Goal: Information Seeking & Learning: Check status

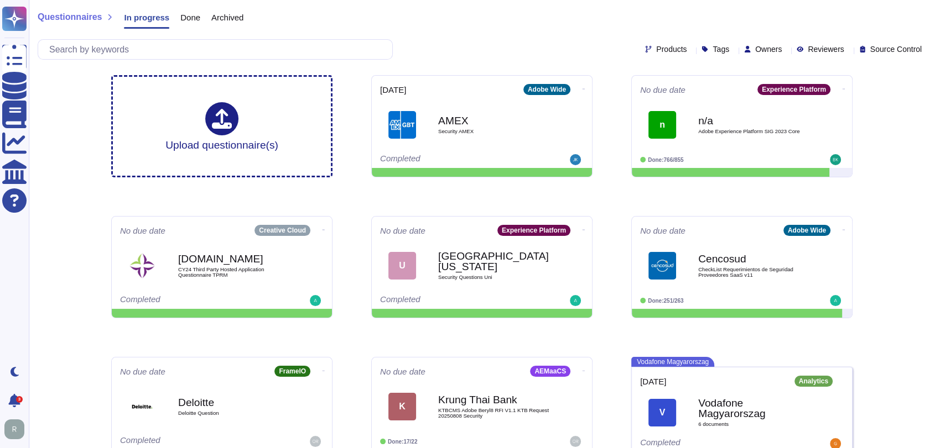
drag, startPoint x: 474, startPoint y: 42, endPoint x: 608, endPoint y: 42, distance: 133.3
click at [474, 42] on div "Products Tags Owners Reviewers Source Control" at bounding box center [482, 49] width 888 height 20
click at [771, 50] on div "Owners" at bounding box center [765, 49] width 42 height 8
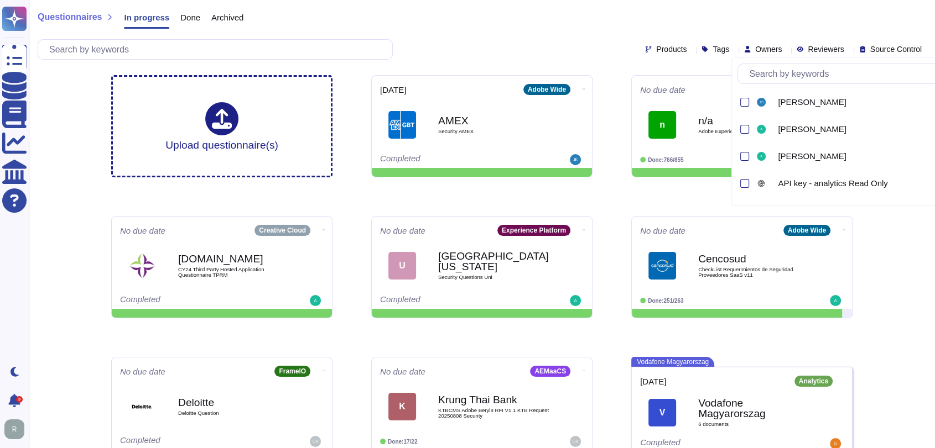
click at [776, 76] on input "text" at bounding box center [856, 73] width 226 height 19
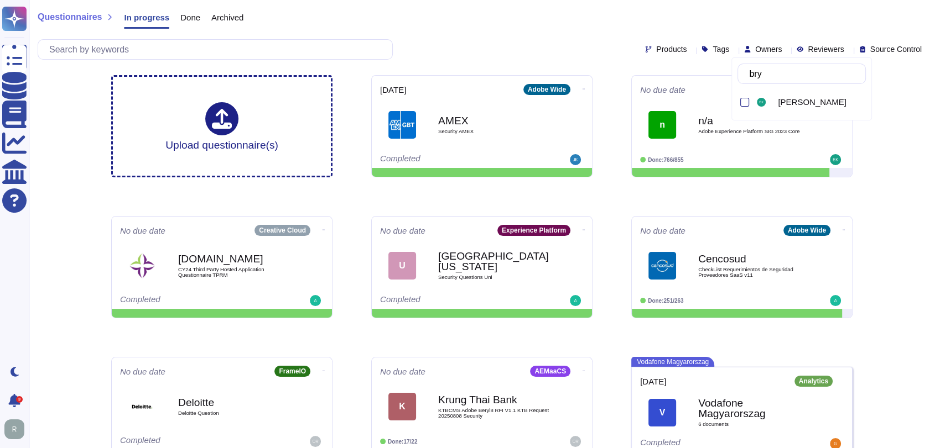
type input "bryce"
click at [797, 100] on span "Bryce Kaline" at bounding box center [811, 102] width 68 height 10
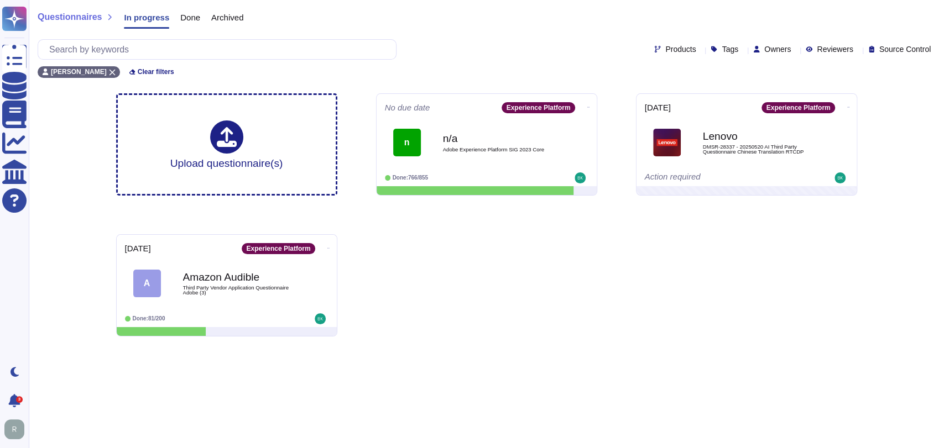
click at [513, 329] on div "Upload questionnaire(s) No due date Experience Platform n n/a Adobe Experience …" at bounding box center [486, 215] width 759 height 261
click at [524, 166] on div "n n/a Adobe Experience Platform SIG 2023 Core" at bounding box center [486, 142] width 203 height 55
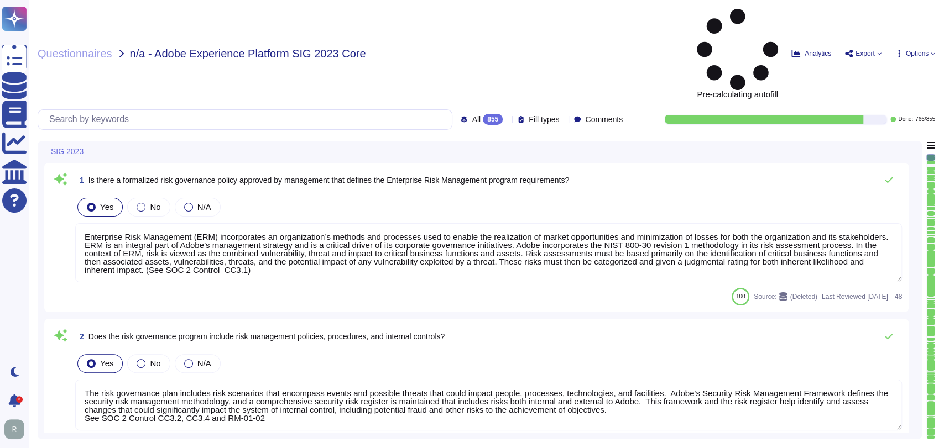
type textarea "Enterprise Risk Management (ERM) incorporates an organization’s methods and pro…"
type textarea "The risk governance plan includes risk scenarios that encompass events and poss…"
type textarea "Adobe has a comprehensive technology risk management strategy that is well-esta…"
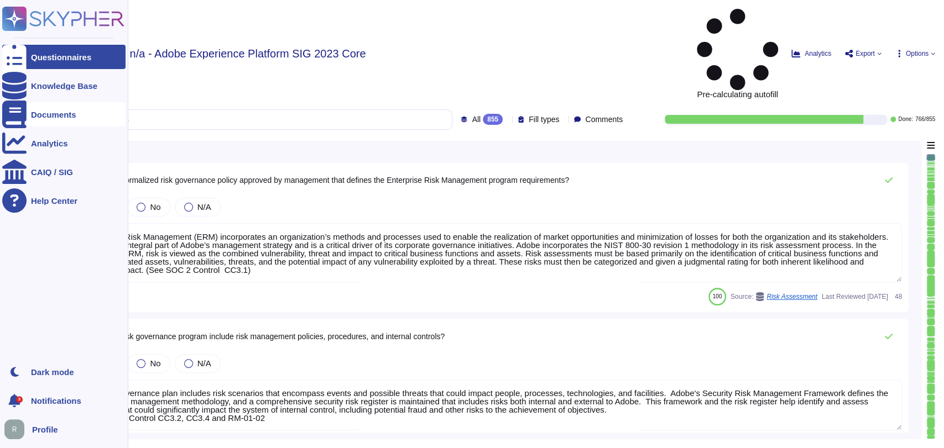
click at [58, 114] on div "Documents" at bounding box center [53, 115] width 45 height 8
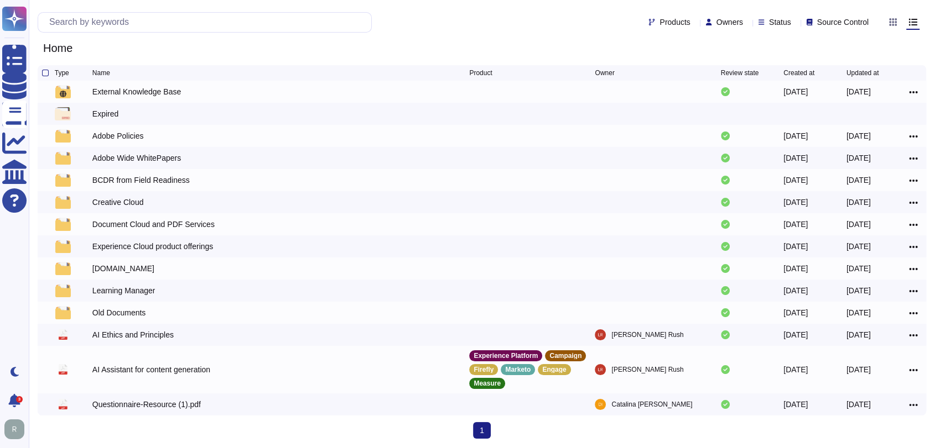
click at [469, 18] on div "Products Owners Status Source Control" at bounding box center [455, 22] width 835 height 20
click at [249, 435] on div "1 (current)" at bounding box center [482, 430] width 888 height 17
click at [98, 115] on div "Expired" at bounding box center [105, 113] width 26 height 11
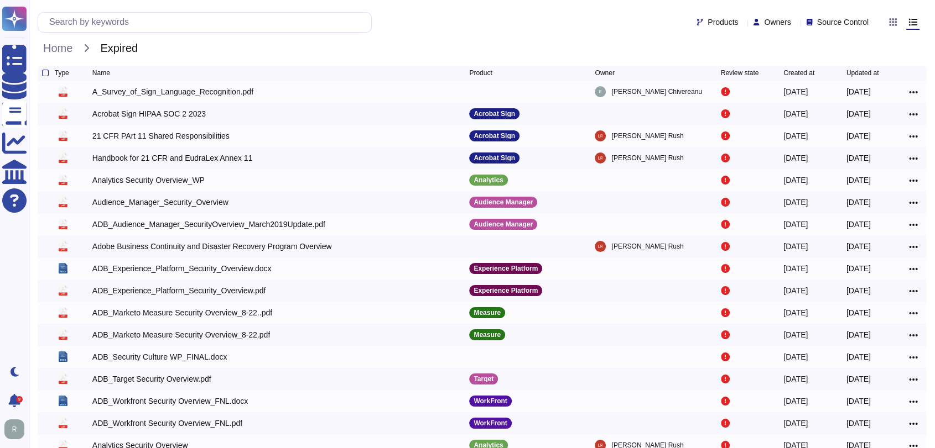
click at [503, 33] on div "Products Owners Source Control" at bounding box center [482, 22] width 888 height 27
click at [783, 23] on div "Owners" at bounding box center [774, 22] width 42 height 8
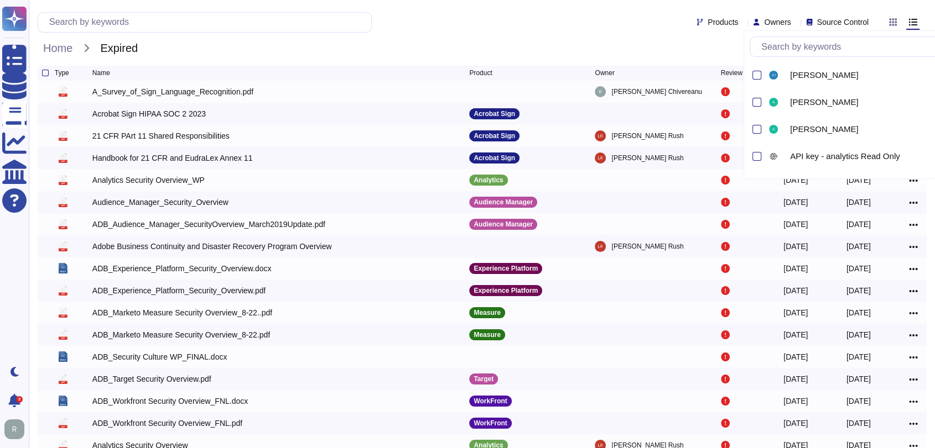
click at [494, 18] on div "Products Owners Source Control" at bounding box center [455, 22] width 835 height 20
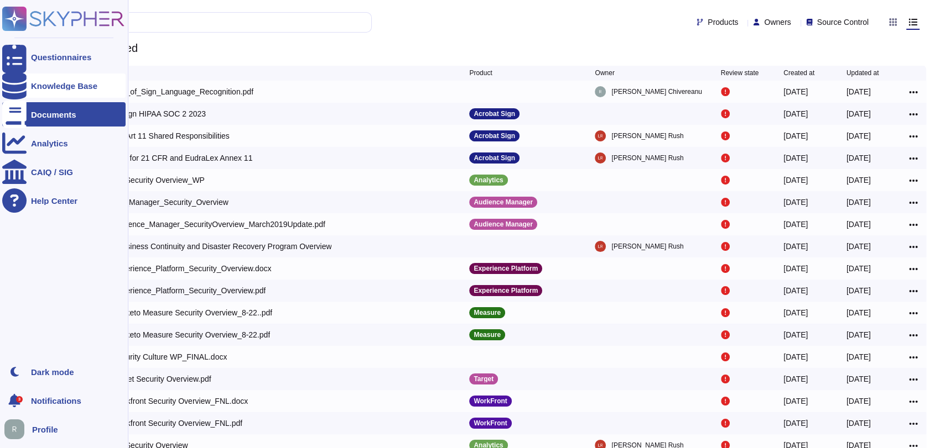
click at [35, 84] on div "Knowledge Base" at bounding box center [64, 86] width 66 height 8
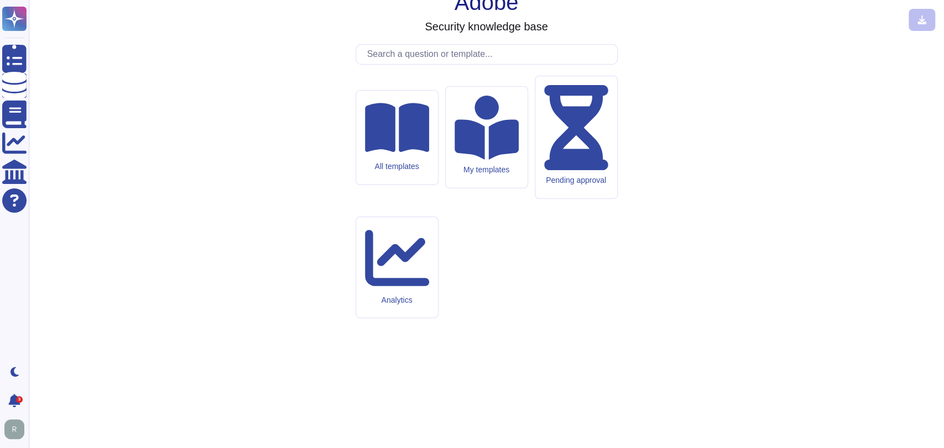
click at [410, 78] on div "Adobe Security knowledge base All templates My templates Pending approval Analy…" at bounding box center [486, 224] width 897 height 431
click at [563, 195] on div "Pending approval" at bounding box center [576, 138] width 82 height 124
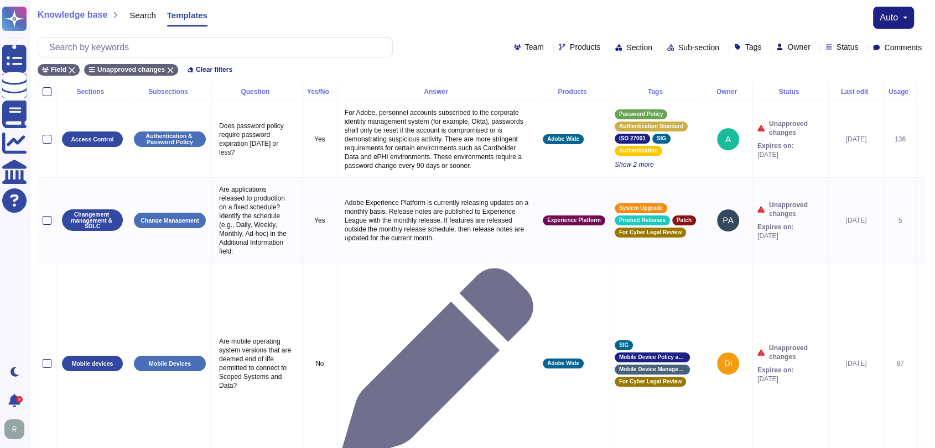
click at [792, 43] on span "Owner" at bounding box center [798, 47] width 23 height 8
type input "bryce"
click at [820, 95] on span "Bryce Kaline" at bounding box center [825, 100] width 68 height 10
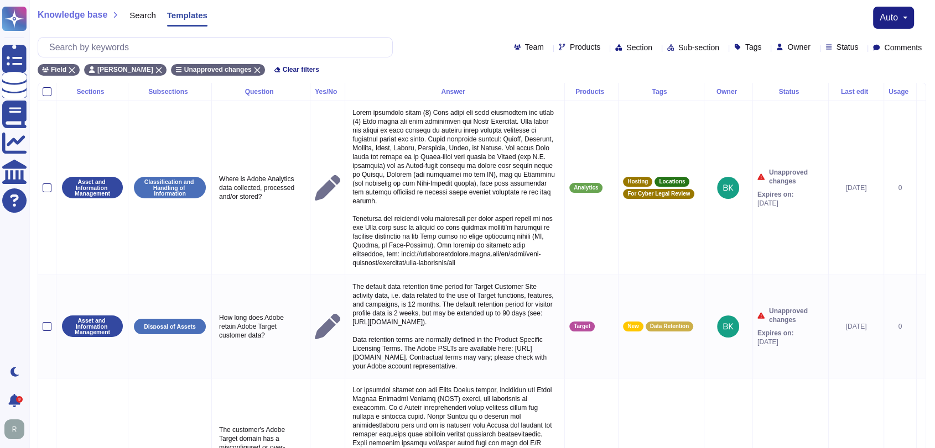
click at [607, 92] on icon at bounding box center [607, 92] width 0 height 0
click at [625, 49] on div "Section" at bounding box center [635, 47] width 41 height 8
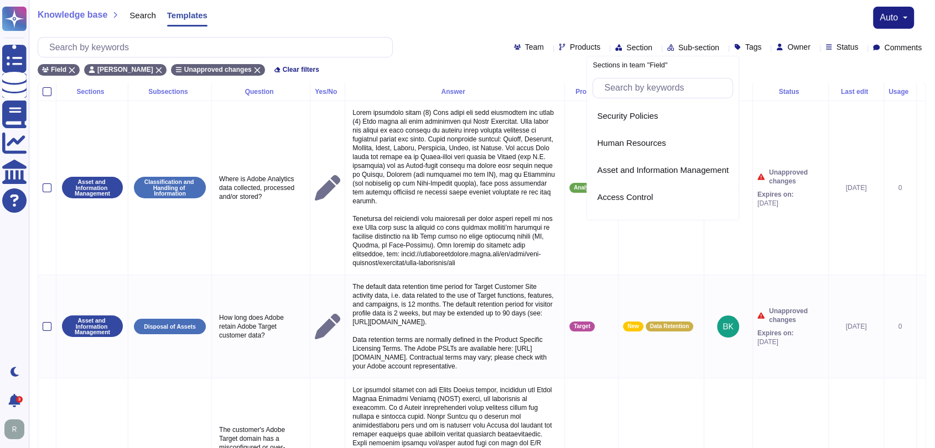
click at [626, 28] on div "Knowledge base Search Templates auto" at bounding box center [482, 18] width 888 height 22
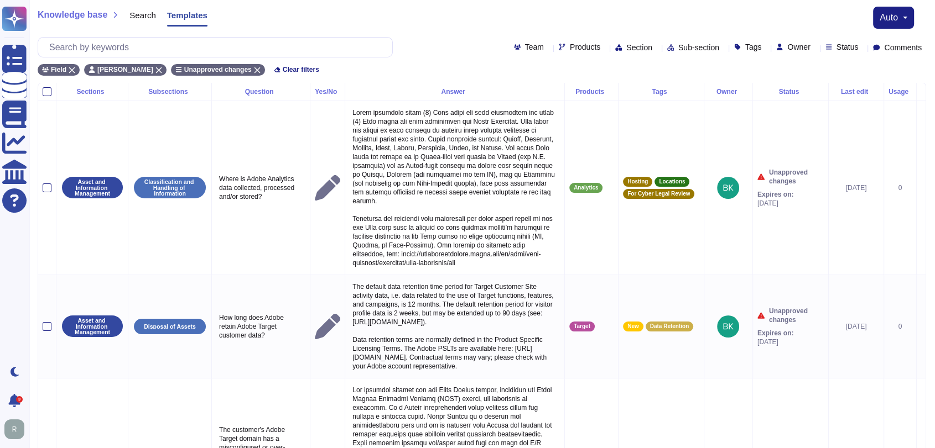
click at [594, 92] on div "Products" at bounding box center [591, 91] width 44 height 7
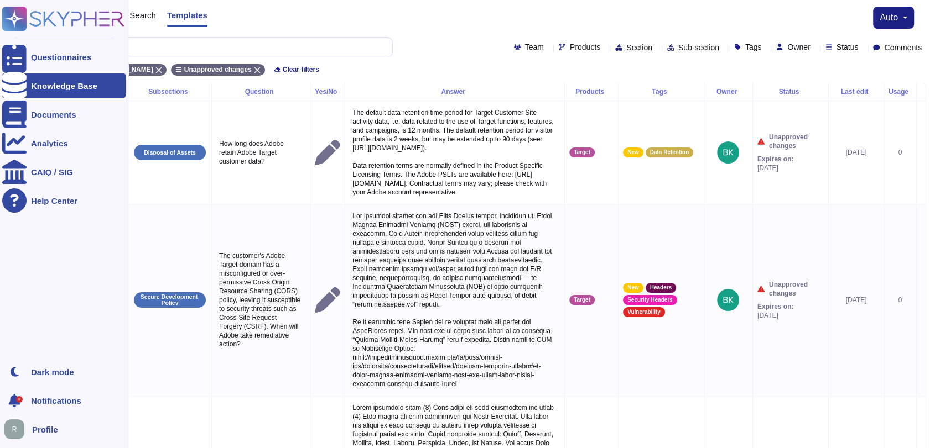
click at [78, 85] on div "Knowledge Base" at bounding box center [64, 86] width 66 height 8
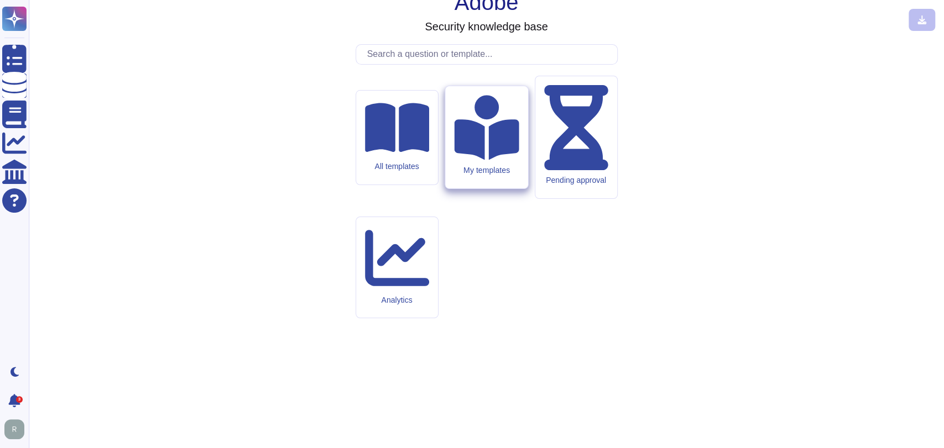
click at [498, 189] on div "My templates" at bounding box center [486, 137] width 82 height 102
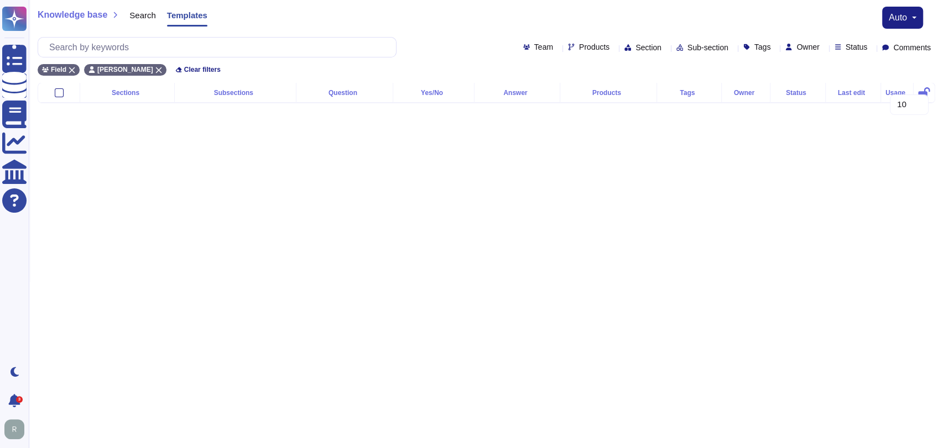
click at [798, 45] on span "Owner" at bounding box center [807, 47] width 23 height 8
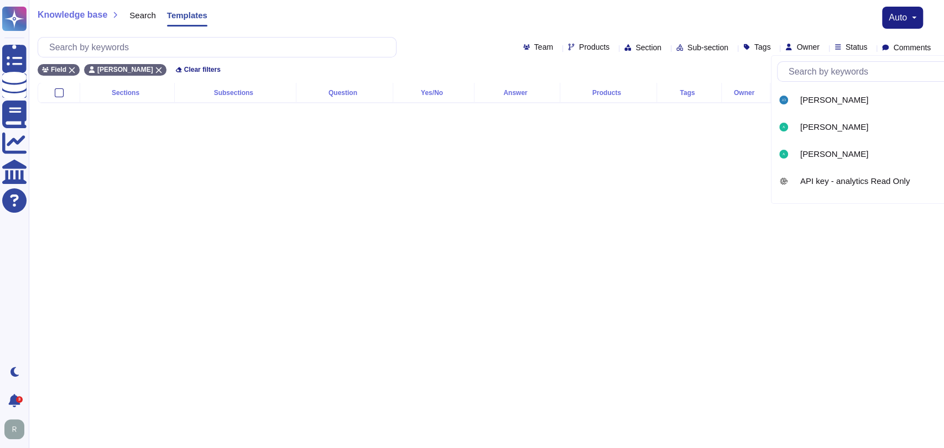
click at [840, 74] on input "text" at bounding box center [887, 71] width 209 height 19
type input "bryce"
click at [832, 98] on span "Bryce Kaline" at bounding box center [834, 100] width 68 height 10
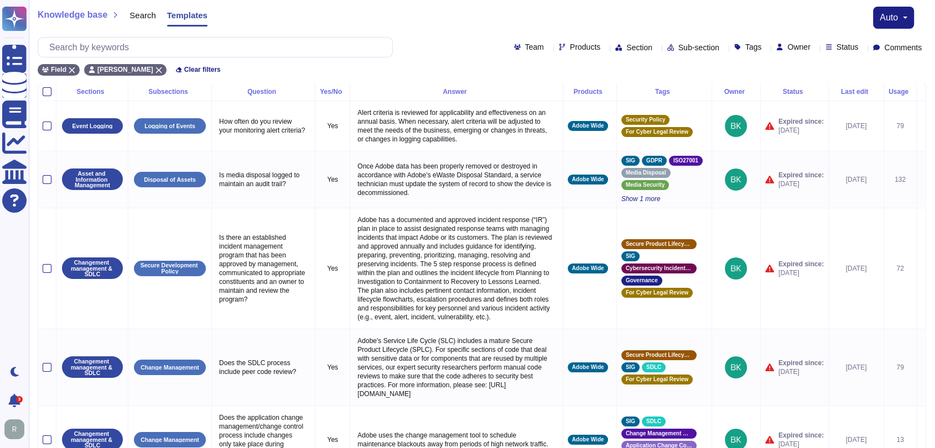
click at [594, 90] on div "Products" at bounding box center [589, 91] width 44 height 7
click at [605, 92] on icon at bounding box center [605, 92] width 0 height 0
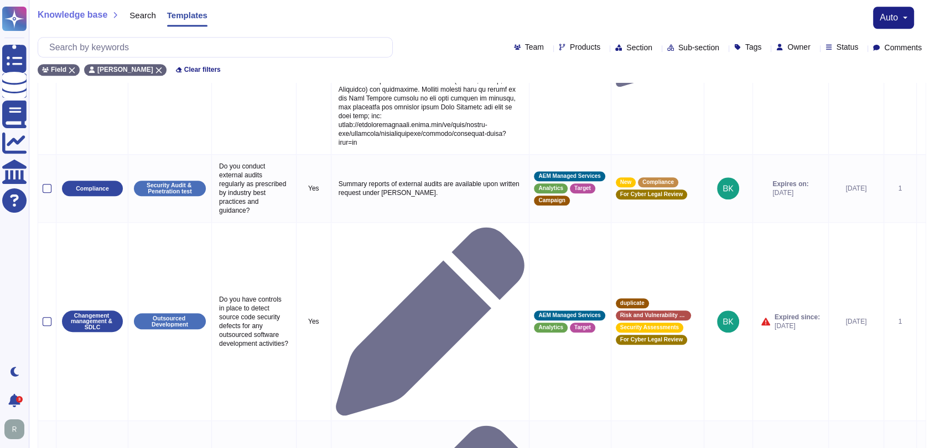
scroll to position [969, 0]
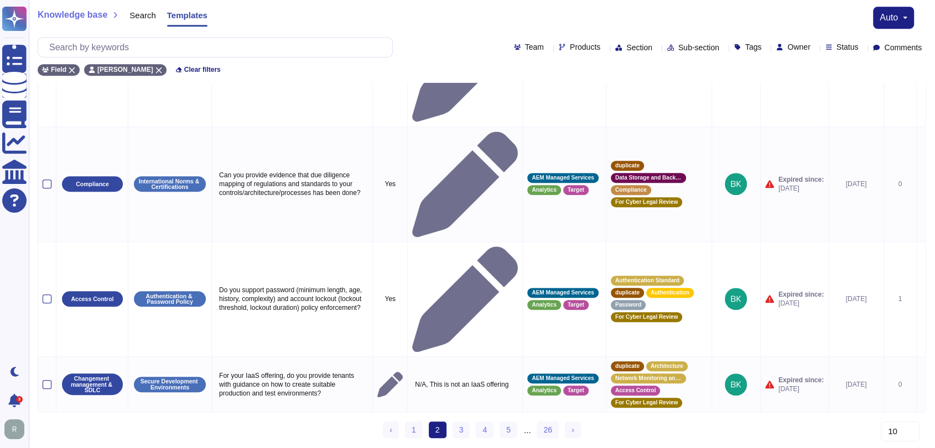
scroll to position [215, 0]
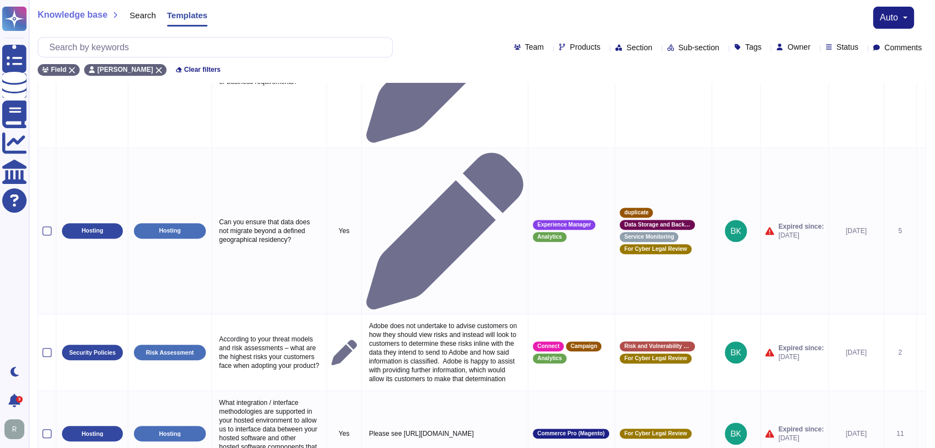
scroll to position [458, 0]
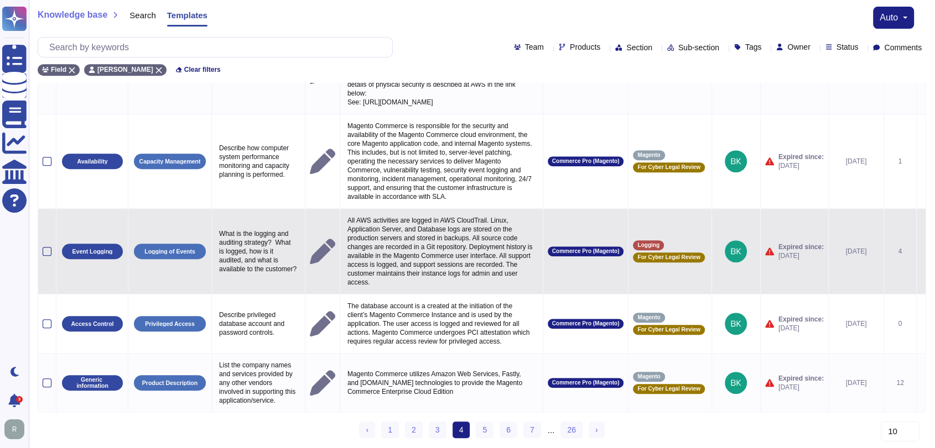
scroll to position [500, 0]
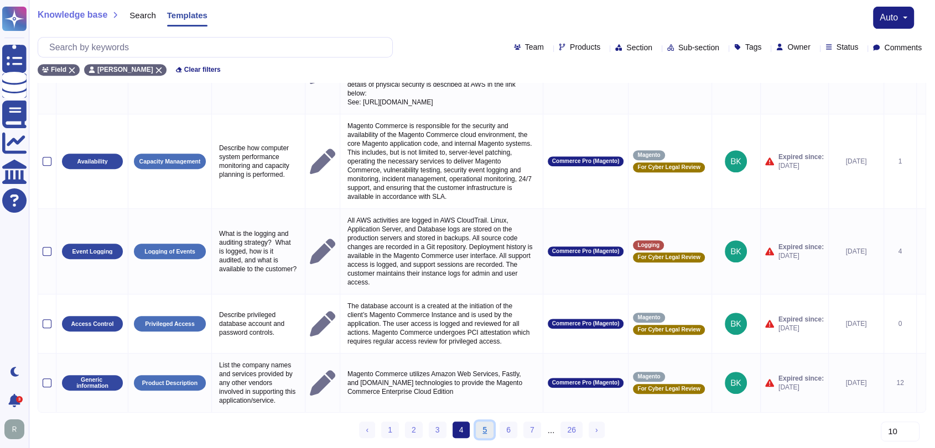
click at [487, 428] on link "5" at bounding box center [485, 430] width 18 height 17
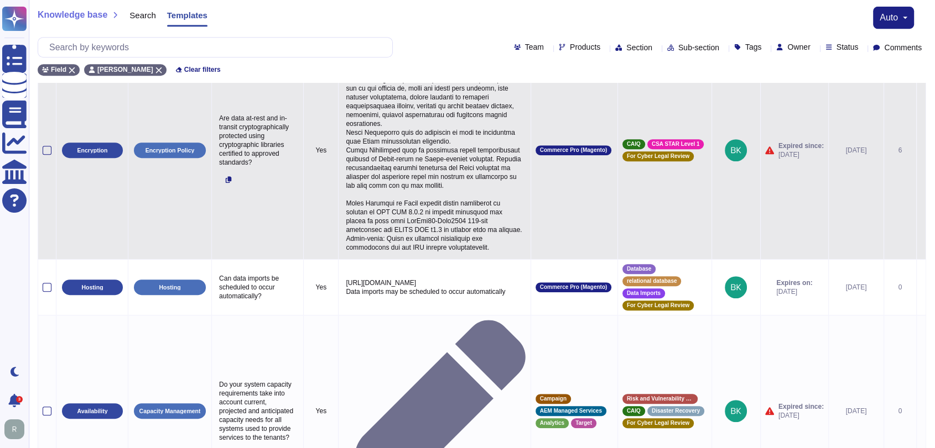
scroll to position [532, 0]
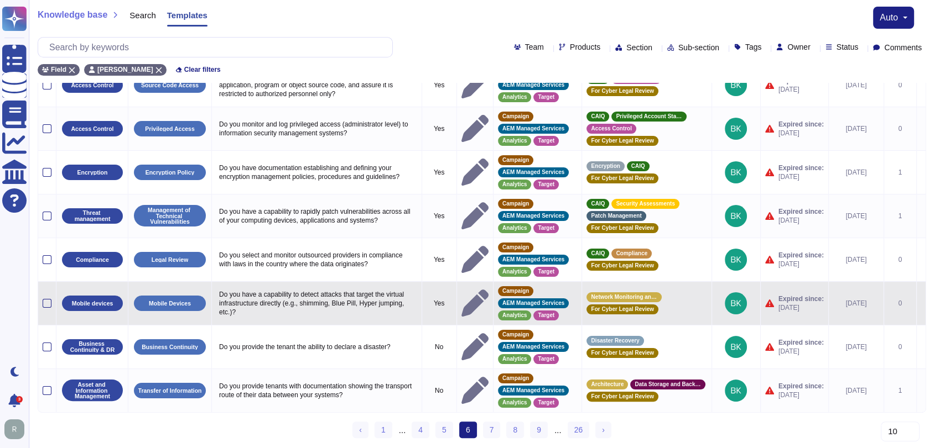
scroll to position [133, 0]
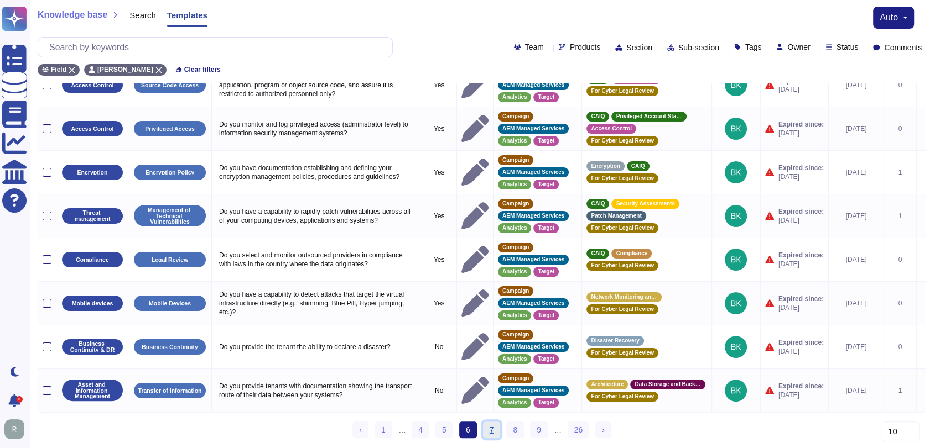
click at [495, 430] on link "7" at bounding box center [492, 430] width 18 height 17
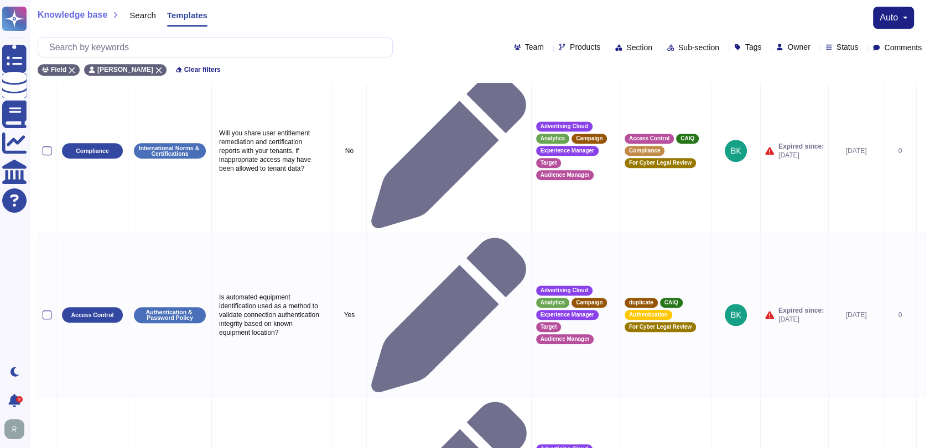
scroll to position [751, 0]
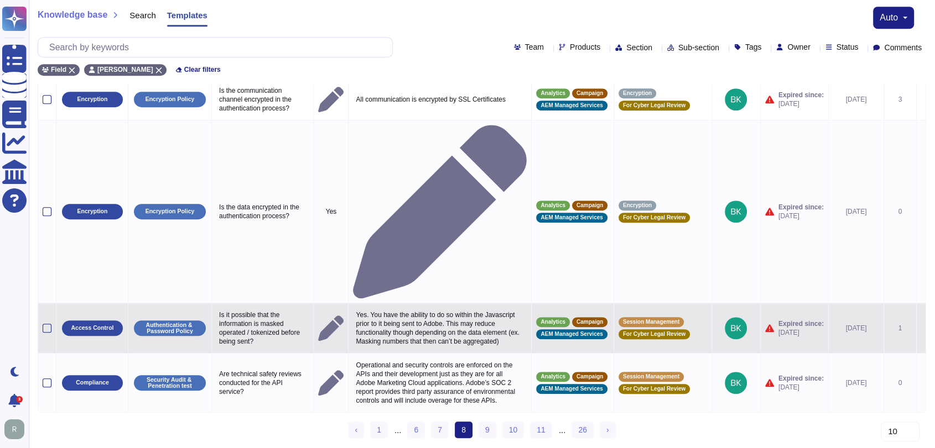
scroll to position [323, 0]
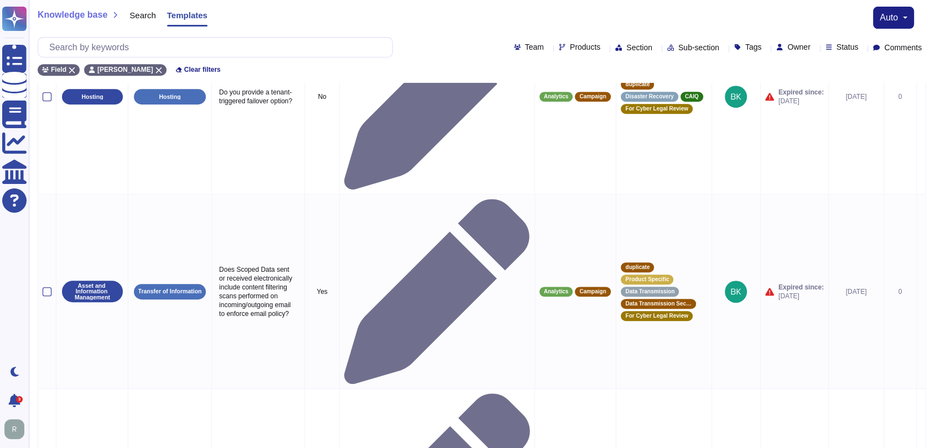
scroll to position [562, 0]
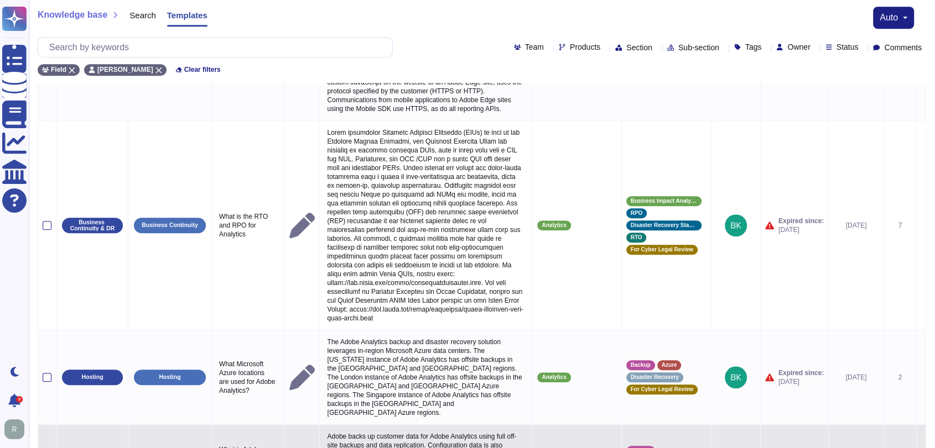
scroll to position [784, 0]
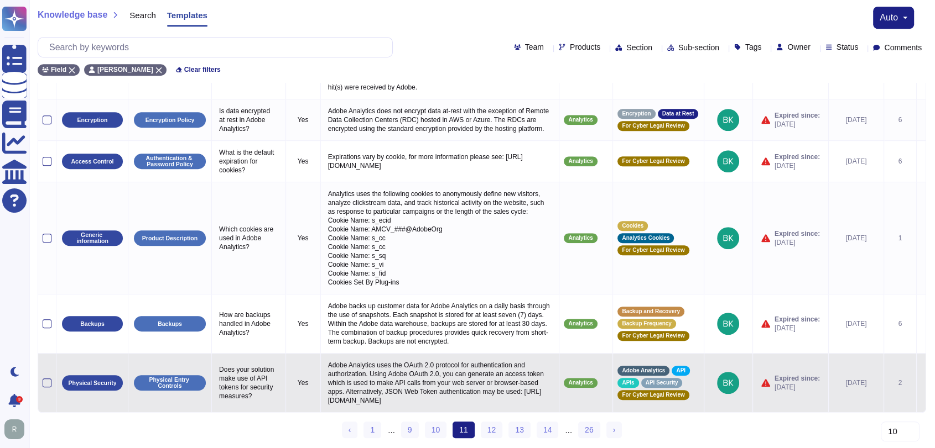
scroll to position [659, 0]
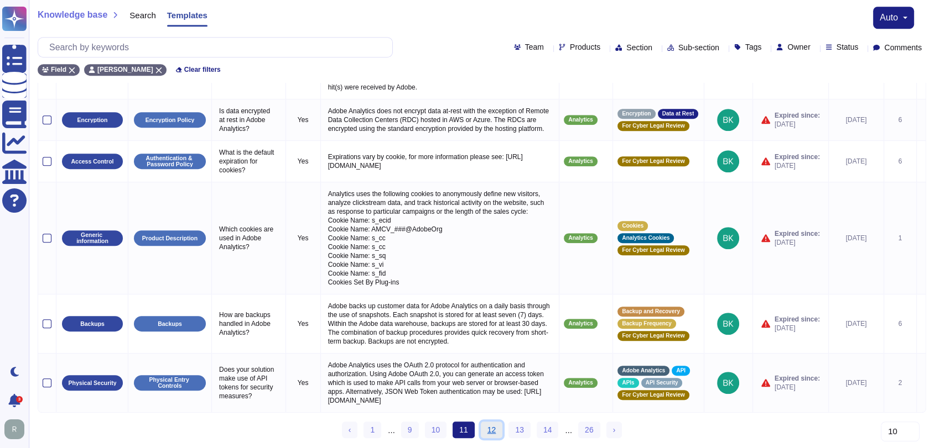
click at [486, 423] on link "12" at bounding box center [492, 430] width 22 height 17
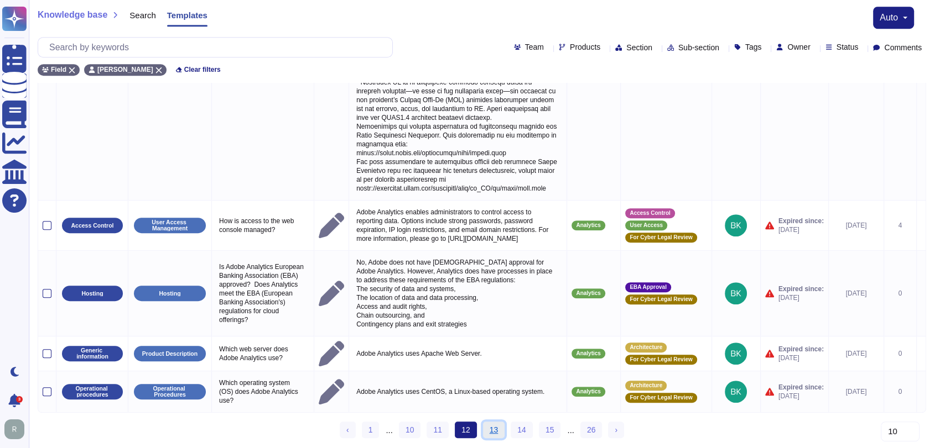
click at [495, 425] on link "13" at bounding box center [494, 430] width 22 height 17
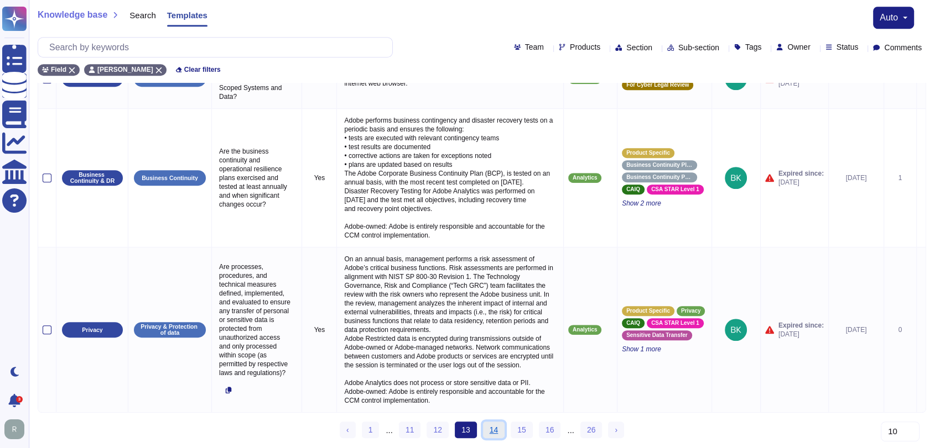
click at [495, 428] on link "14" at bounding box center [494, 430] width 22 height 17
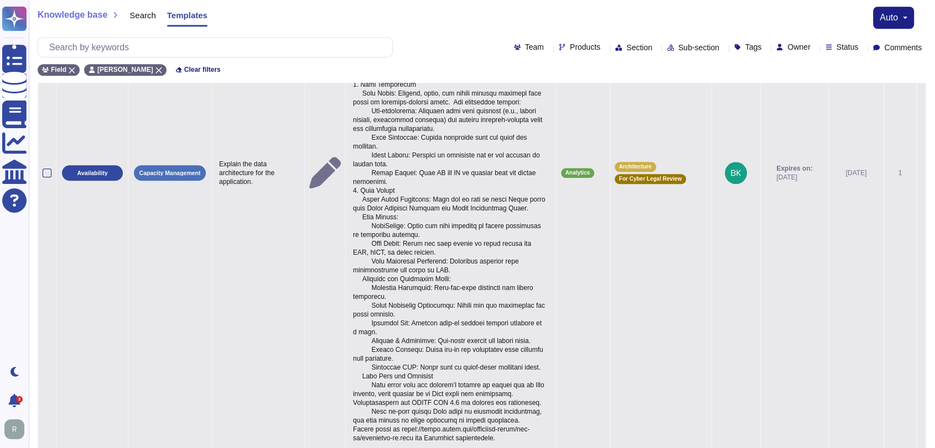
scroll to position [1045, 0]
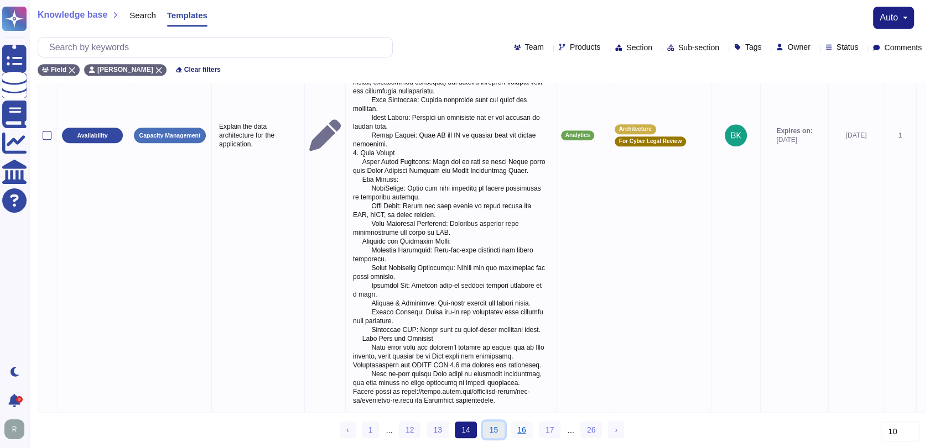
click at [494, 429] on link "15" at bounding box center [494, 430] width 22 height 17
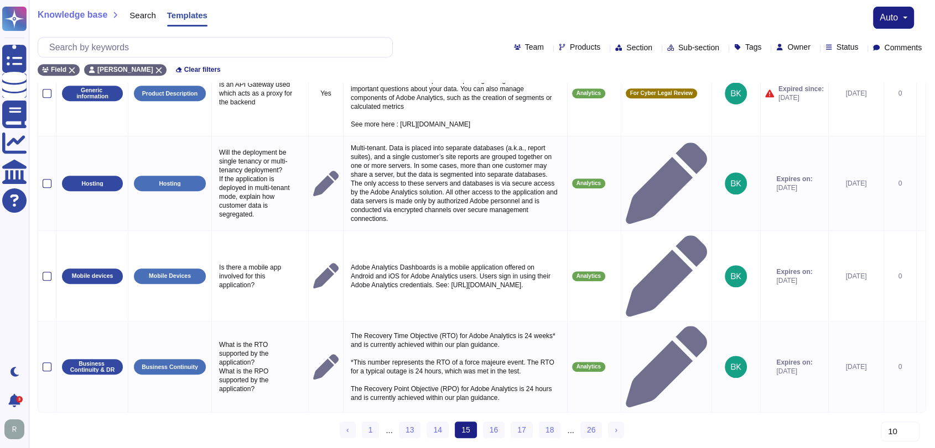
scroll to position [482, 0]
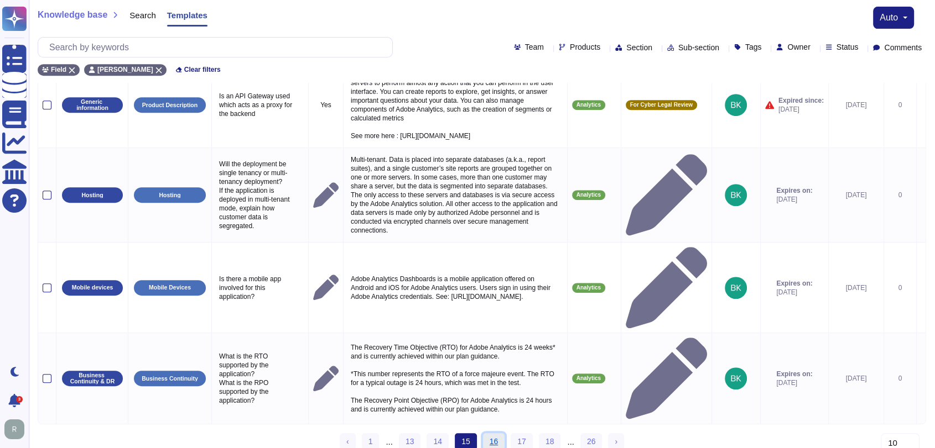
click at [499, 434] on link "16" at bounding box center [494, 442] width 22 height 17
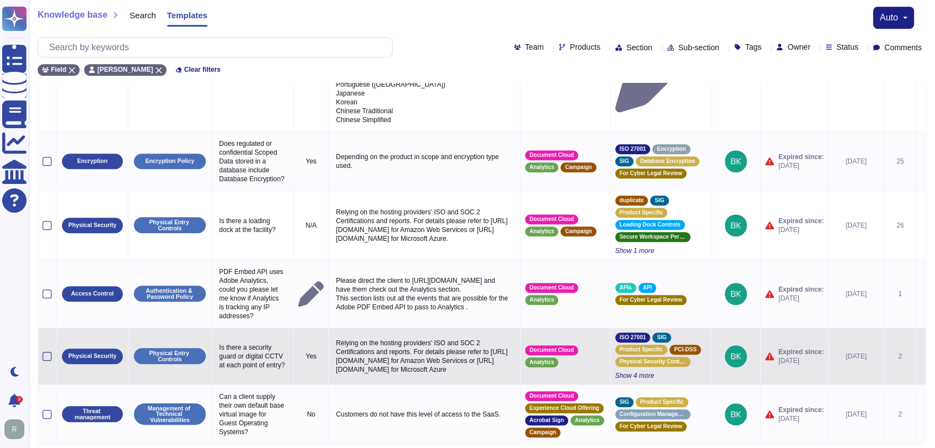
scroll to position [908, 0]
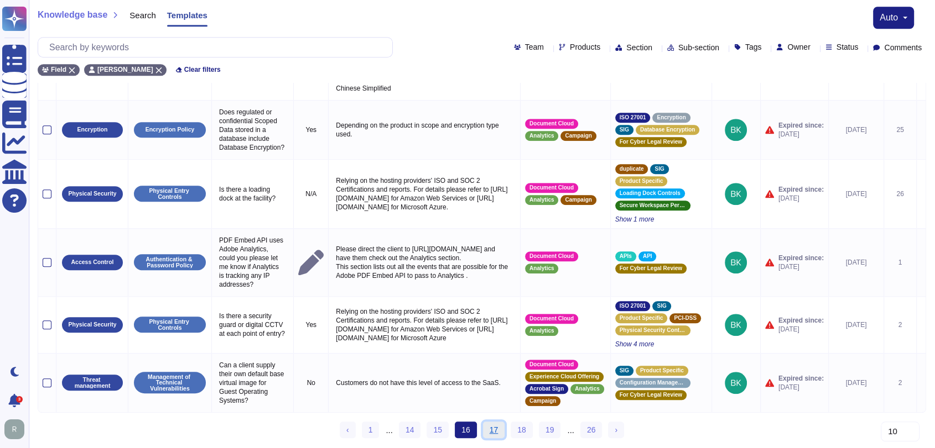
click at [494, 432] on link "17" at bounding box center [494, 430] width 22 height 17
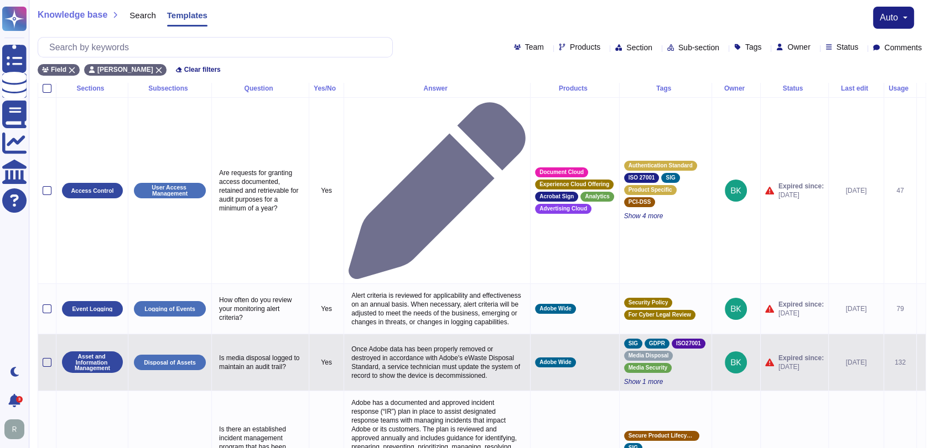
scroll to position [0, 0]
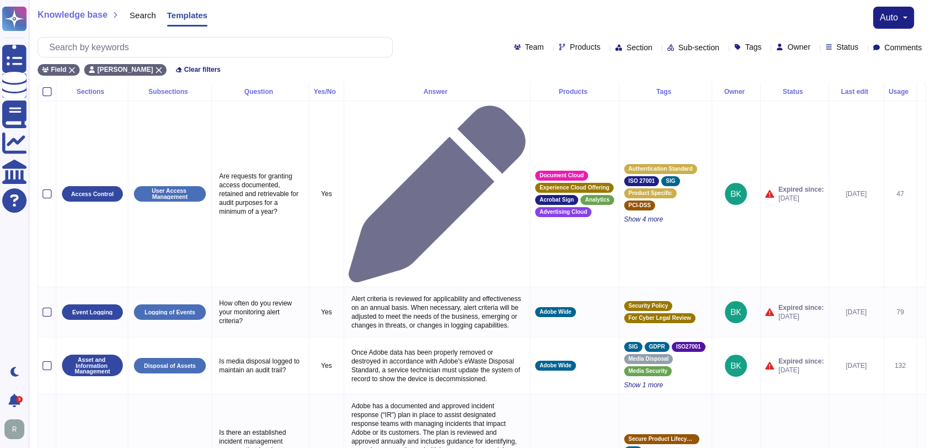
click at [579, 88] on div "Products" at bounding box center [575, 91] width 80 height 7
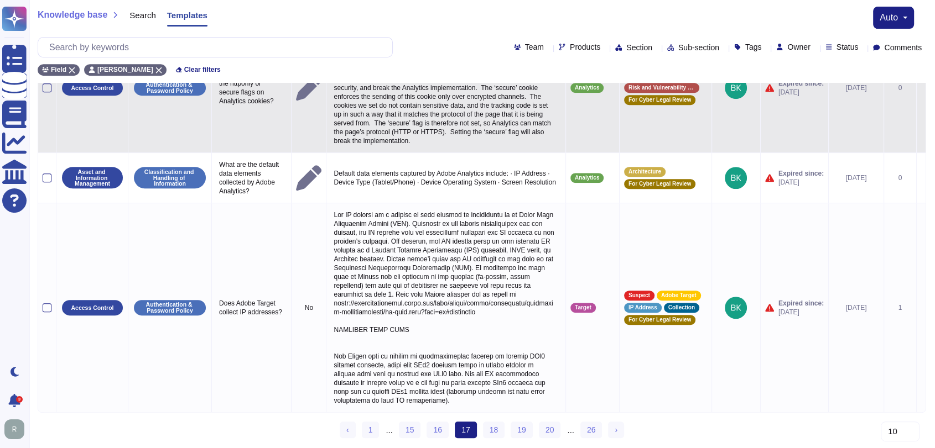
scroll to position [500, 0]
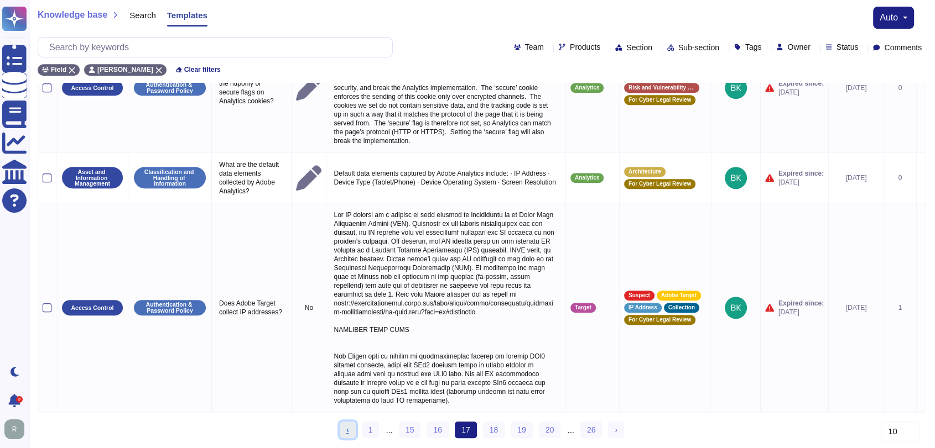
click at [345, 431] on link "‹ Previous" at bounding box center [348, 430] width 16 height 17
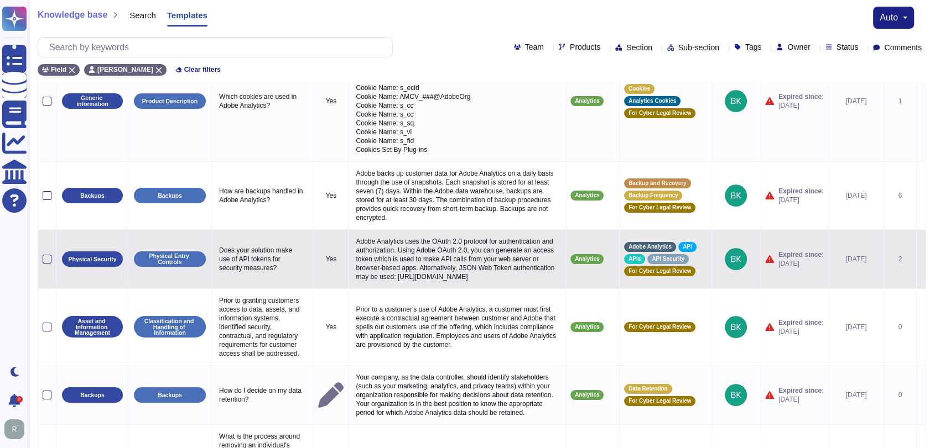
scroll to position [0, 0]
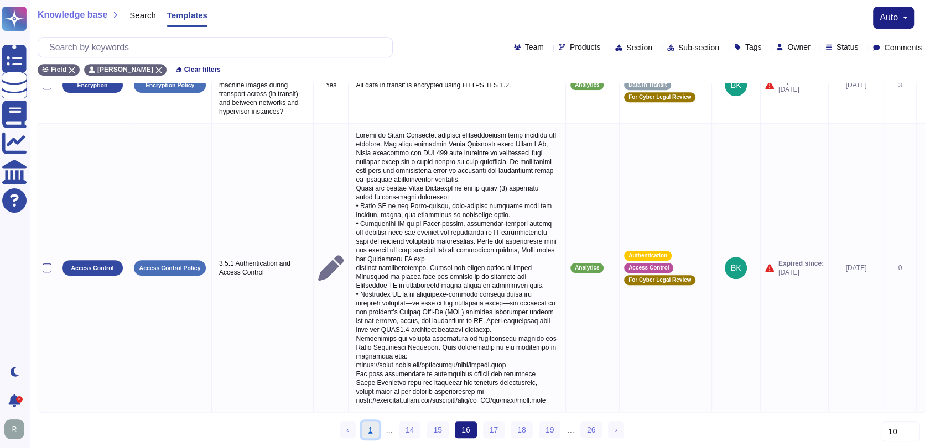
click at [373, 429] on link "1" at bounding box center [371, 430] width 18 height 17
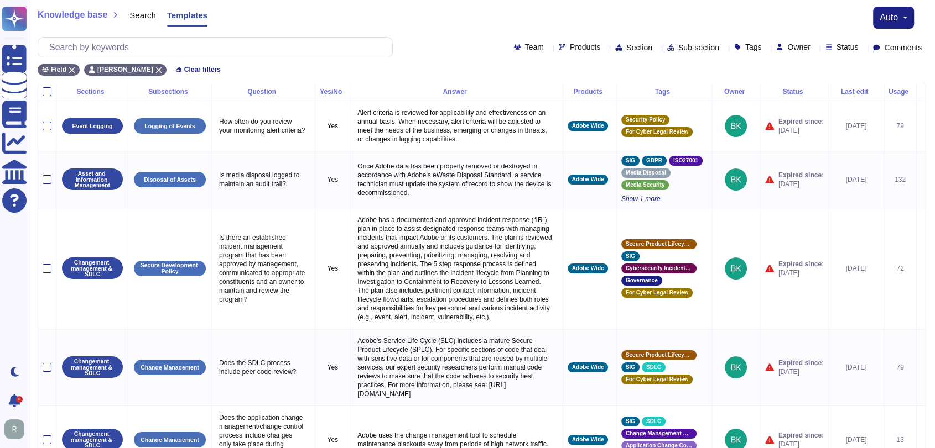
click at [596, 90] on div "Products" at bounding box center [589, 91] width 44 height 7
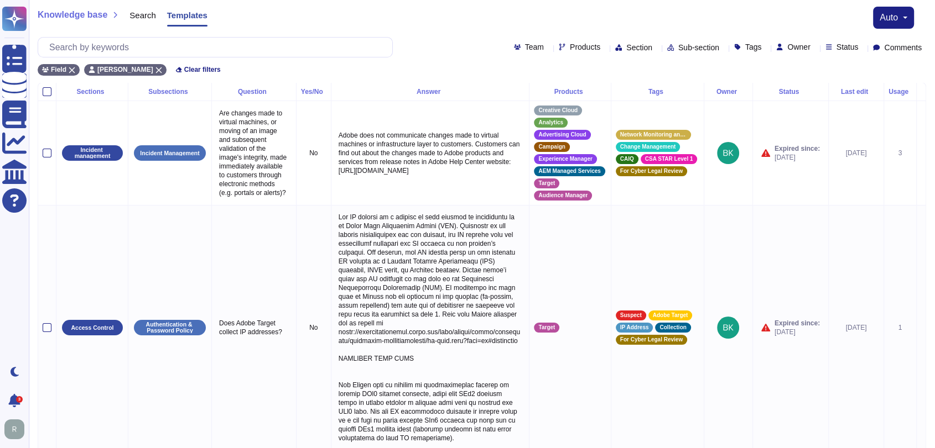
click at [575, 90] on div "Products" at bounding box center [570, 91] width 72 height 7
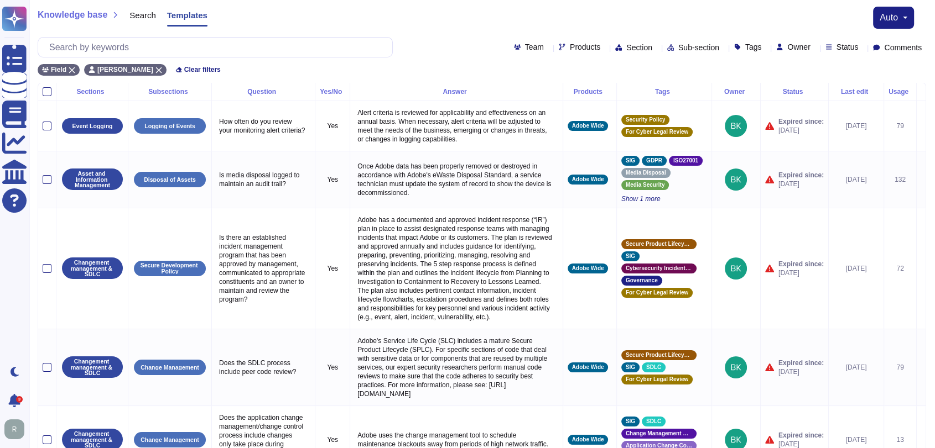
click at [582, 90] on div "Products" at bounding box center [589, 91] width 44 height 7
click at [583, 90] on div "Products" at bounding box center [589, 91] width 44 height 7
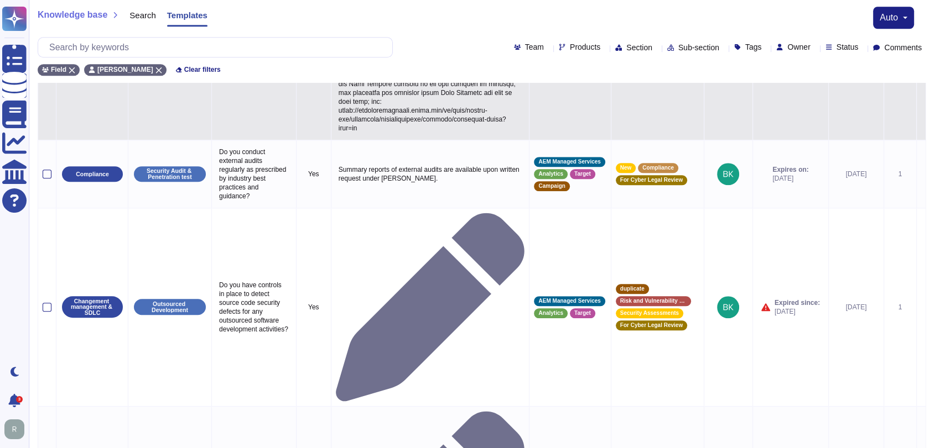
scroll to position [968, 0]
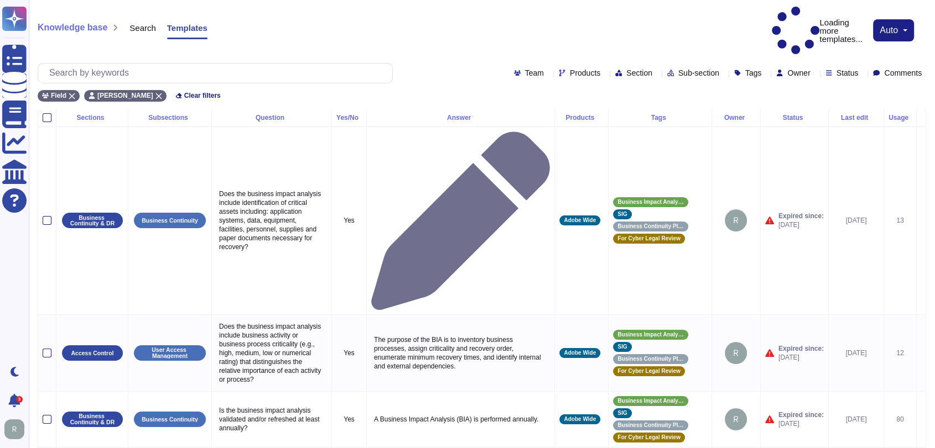
click at [791, 69] on span "Owner" at bounding box center [798, 73] width 23 height 8
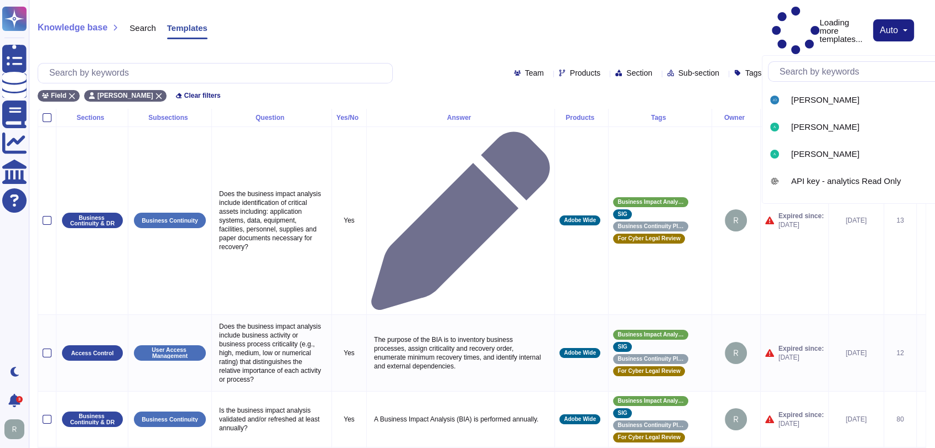
click at [824, 72] on input "text" at bounding box center [878, 71] width 209 height 19
type input "bryce"
click at [836, 98] on div "Bryce Kaline" at bounding box center [841, 100] width 101 height 10
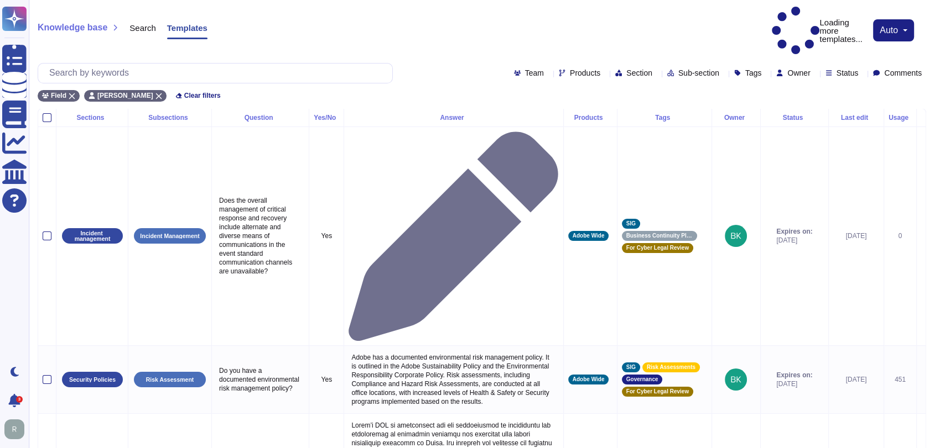
click at [506, 83] on div "Field Bryce Kaline Clear filters" at bounding box center [482, 92] width 888 height 18
click at [589, 109] on th "Products" at bounding box center [590, 118] width 54 height 18
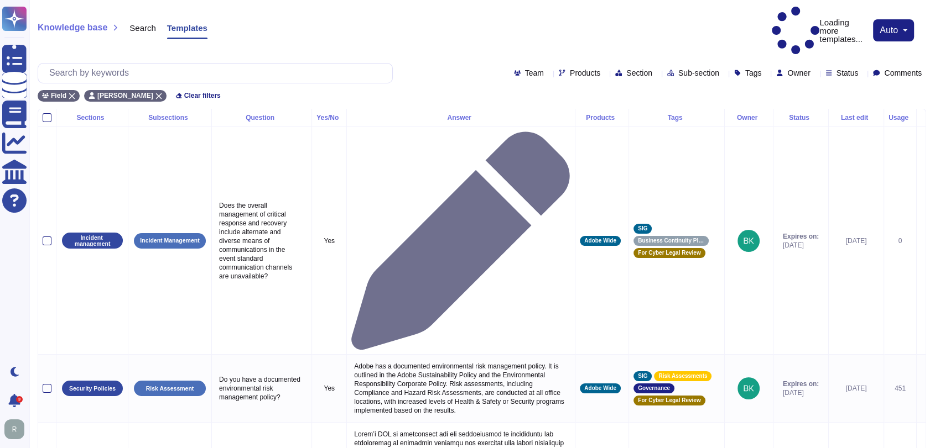
click at [440, 63] on div "Team Products Section Sub-section Tags Owner Status Comments" at bounding box center [482, 73] width 888 height 20
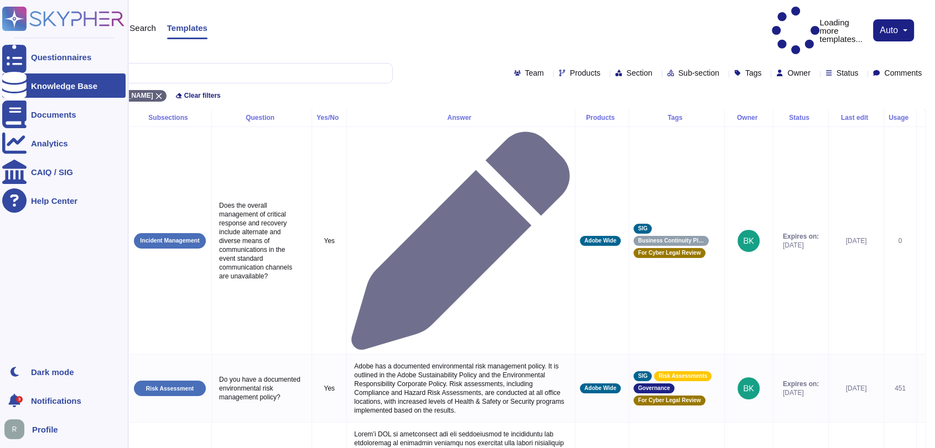
click at [53, 85] on div "Knowledge Base" at bounding box center [64, 86] width 66 height 8
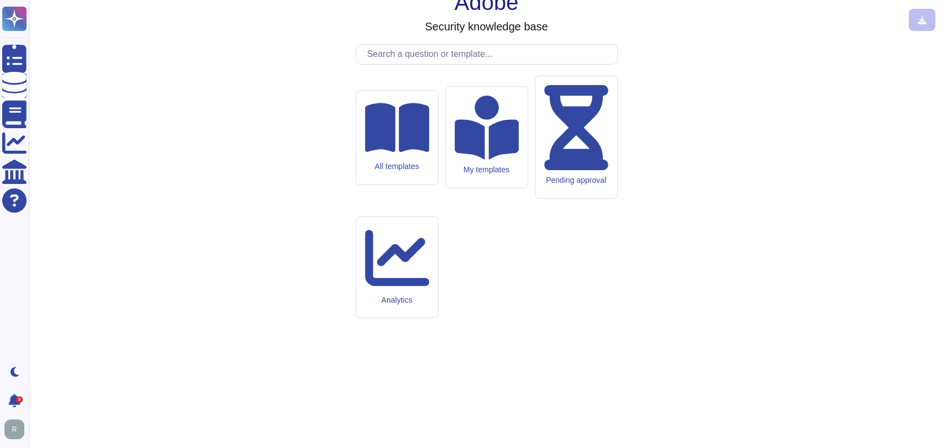
click at [564, 199] on div "Pending approval" at bounding box center [576, 137] width 82 height 122
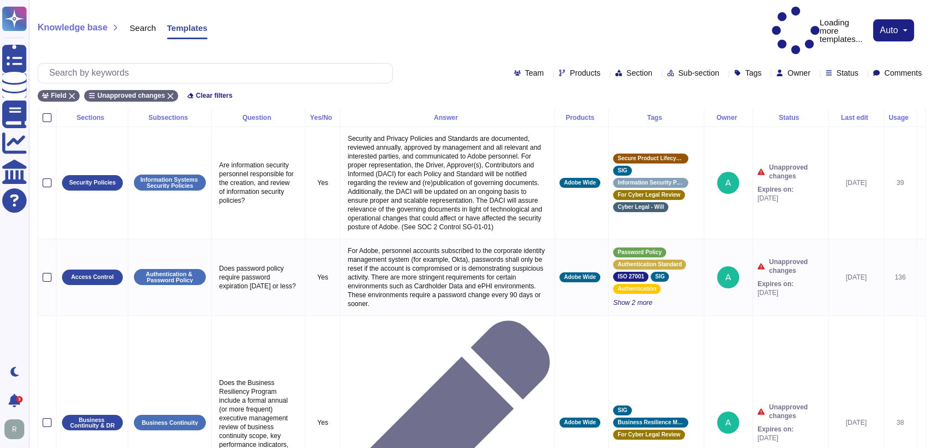
click at [795, 69] on span "Owner" at bounding box center [798, 73] width 23 height 8
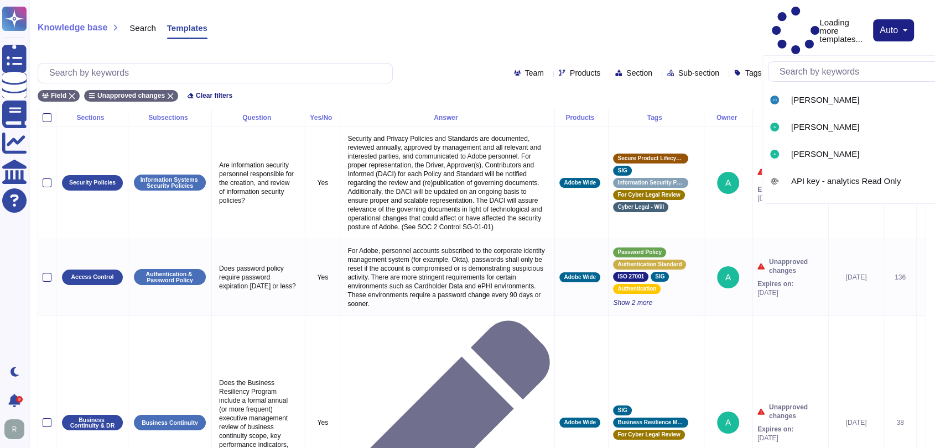
click at [817, 70] on input "text" at bounding box center [878, 71] width 209 height 19
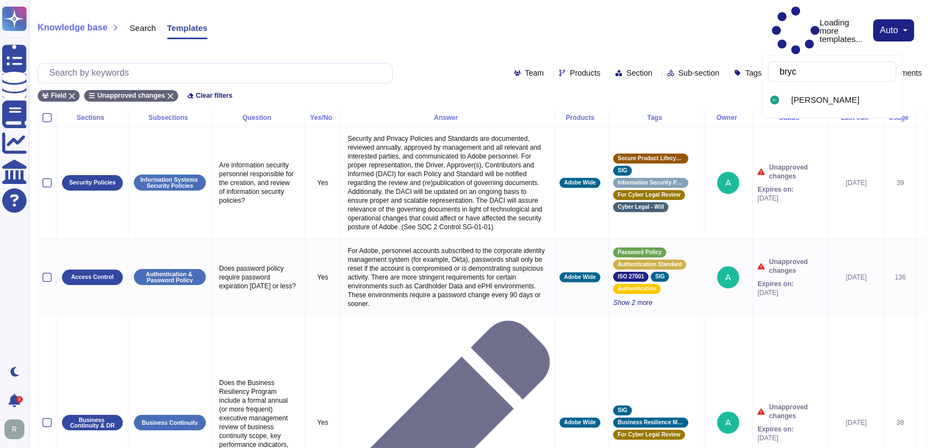
type input "bryce"
click at [836, 101] on div "Bryce Kaline" at bounding box center [841, 100] width 101 height 10
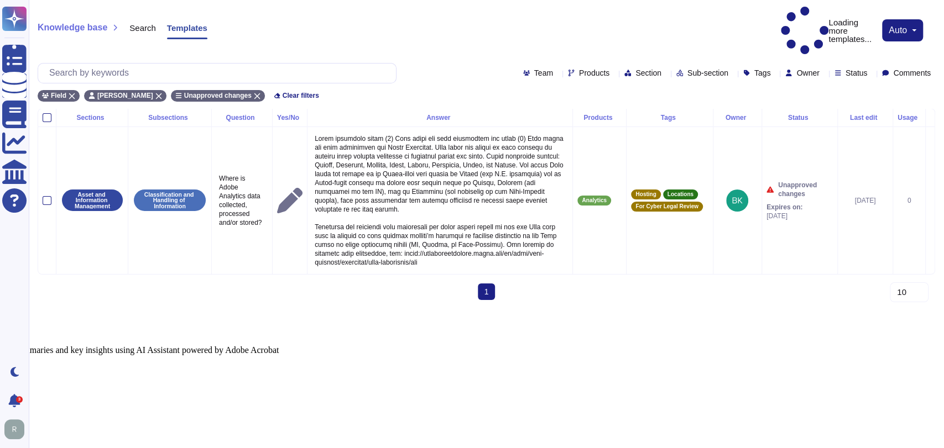
click at [422, 36] on div "Knowledge base Search Templates Loading more templates... auto Team Products Se…" at bounding box center [486, 54] width 915 height 108
click at [422, 338] on html "Questionnaires Knowledge Base Documents Analytics CAIQ / SIG Help Center Dark m…" at bounding box center [472, 178] width 944 height 356
click at [808, 69] on div "Owner" at bounding box center [804, 73] width 38 height 8
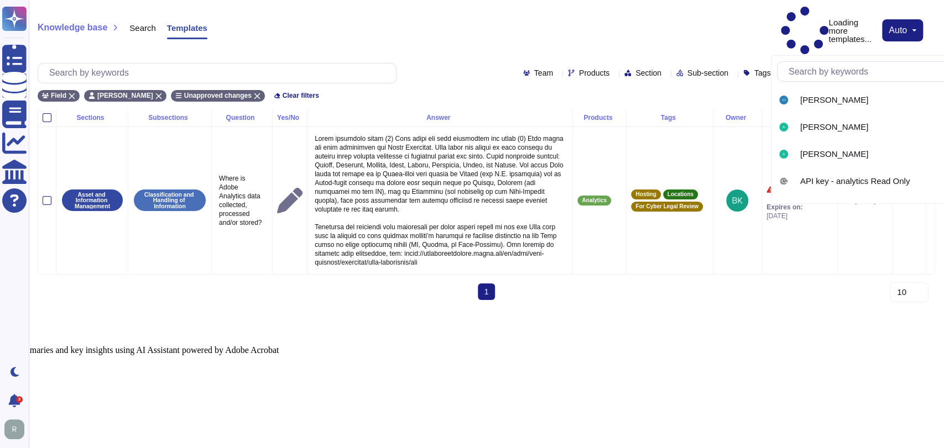
click at [810, 74] on input "text" at bounding box center [887, 71] width 209 height 19
type input "rick"
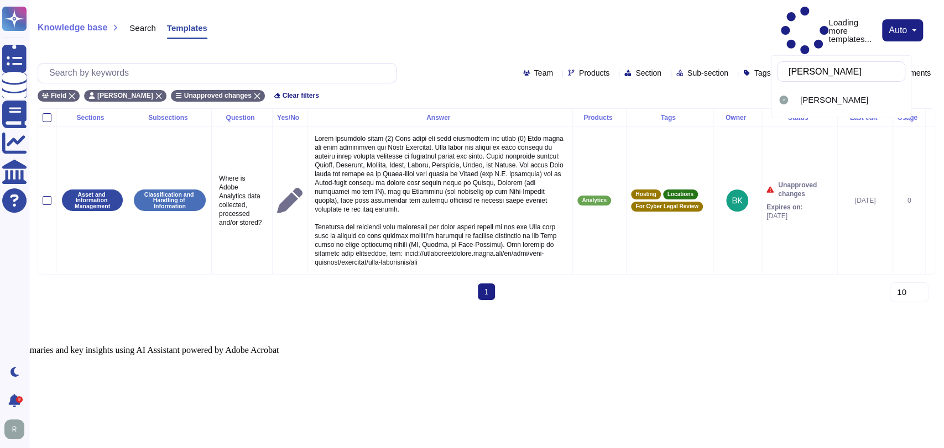
click at [822, 107] on div "Rick Brown" at bounding box center [841, 99] width 128 height 25
click at [837, 109] on th "Last edit" at bounding box center [864, 118] width 55 height 18
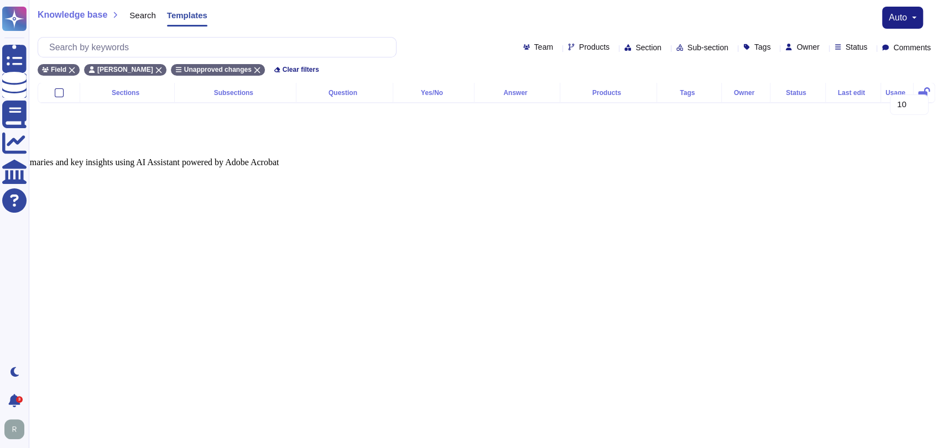
click at [429, 66] on div "Field Rick Brown Unapproved changes Clear filters" at bounding box center [486, 67] width 897 height 18
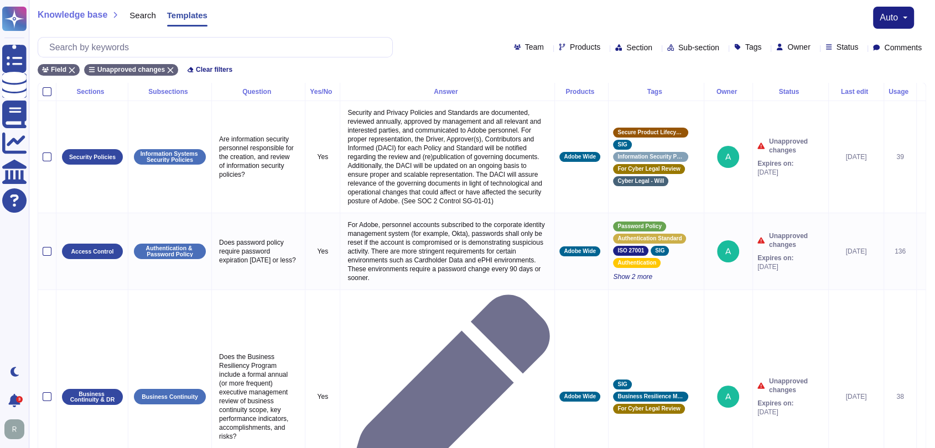
click at [477, 19] on div "Knowledge base Search Templates auto" at bounding box center [482, 18] width 888 height 22
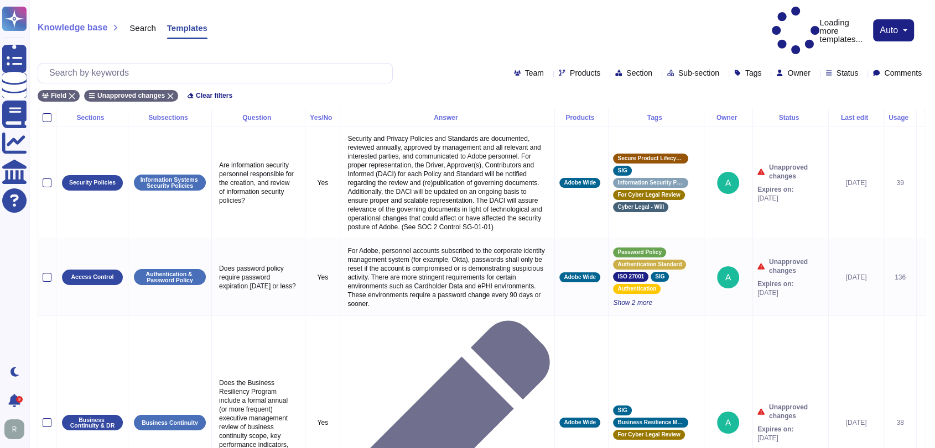
click at [791, 69] on span "Owner" at bounding box center [798, 73] width 23 height 8
type input "bryce"
click at [841, 98] on div "[PERSON_NAME]" at bounding box center [841, 100] width 101 height 10
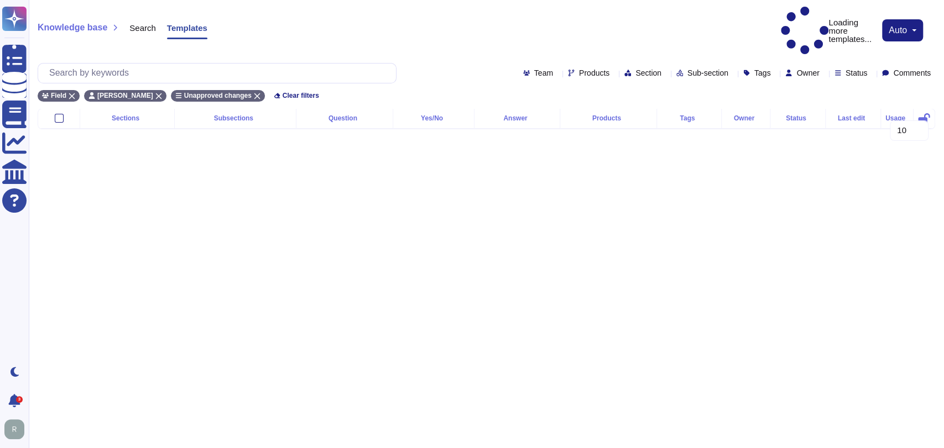
click at [351, 147] on html "Questionnaires Knowledge Base Documents Analytics CAIQ / SIG Help Center Dark m…" at bounding box center [472, 73] width 944 height 147
click at [356, 147] on html "Questionnaires Knowledge Base Documents Analytics CAIQ / SIG Help Center Dark m…" at bounding box center [472, 73] width 944 height 147
click at [474, 147] on html "Questionnaires Knowledge Base Documents Analytics CAIQ / SIG Help Center Dark m…" at bounding box center [472, 73] width 944 height 147
click at [584, 147] on html "Questionnaires Knowledge Base Documents Analytics CAIQ / SIG Help Center Dark m…" at bounding box center [472, 73] width 944 height 147
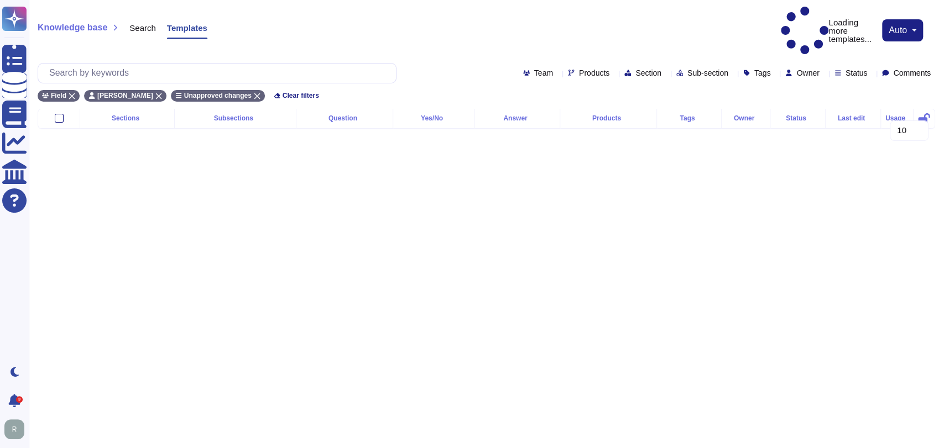
drag, startPoint x: 482, startPoint y: 17, endPoint x: 498, endPoint y: 12, distance: 17.5
click at [483, 17] on div "Knowledge base Search Templates Loading more templates... auto" at bounding box center [486, 31] width 897 height 48
click at [633, 4] on div "Knowledge base Search Templates Loading more templates... auto Team Products Se…" at bounding box center [486, 54] width 915 height 108
click at [155, 93] on icon at bounding box center [158, 96] width 7 height 7
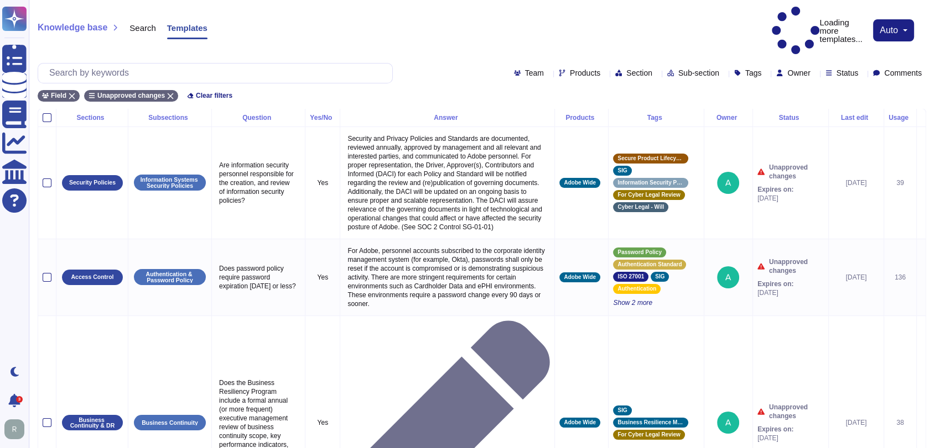
click at [787, 69] on span "Owner" at bounding box center [798, 73] width 23 height 8
type input "rick b"
click at [801, 97] on span "Rick Brown" at bounding box center [825, 100] width 68 height 10
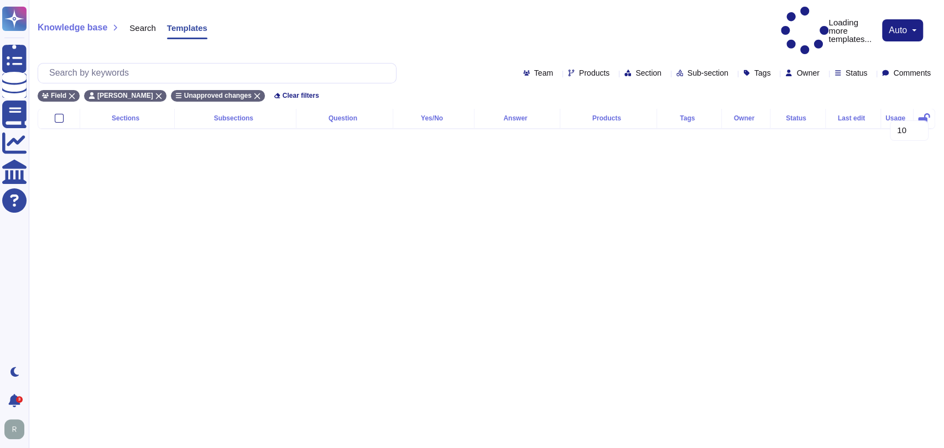
click at [558, 18] on div "Knowledge base Search Templates Loading more templates... auto" at bounding box center [486, 31] width 897 height 48
click at [289, 147] on html "Questionnaires Knowledge Base Documents Analytics CAIQ / SIG Help Center Dark m…" at bounding box center [472, 73] width 944 height 147
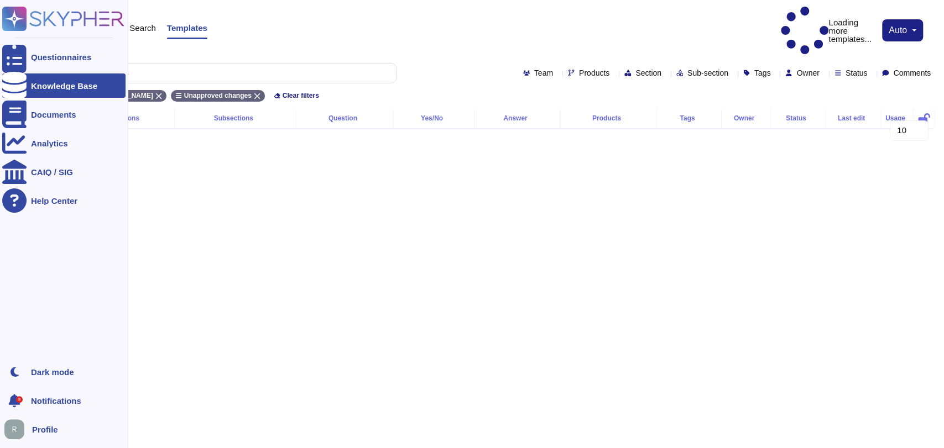
click at [35, 85] on div "Knowledge Base" at bounding box center [64, 86] width 66 height 8
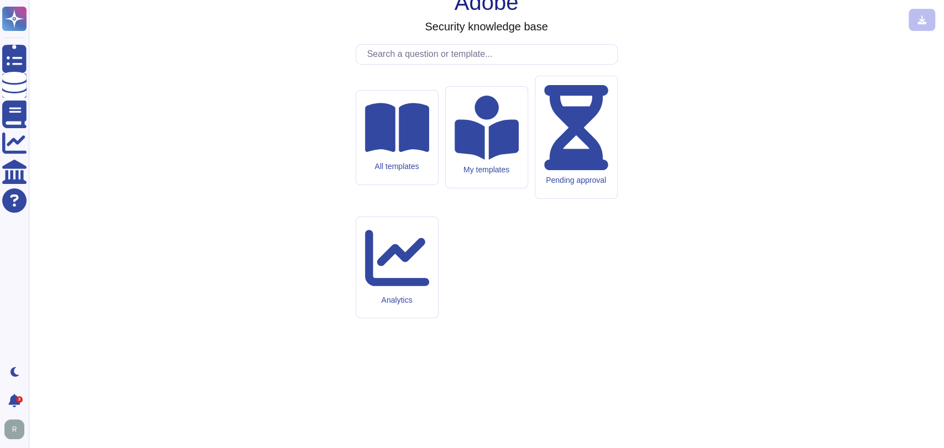
click at [579, 199] on div "Pending approval" at bounding box center [576, 137] width 82 height 122
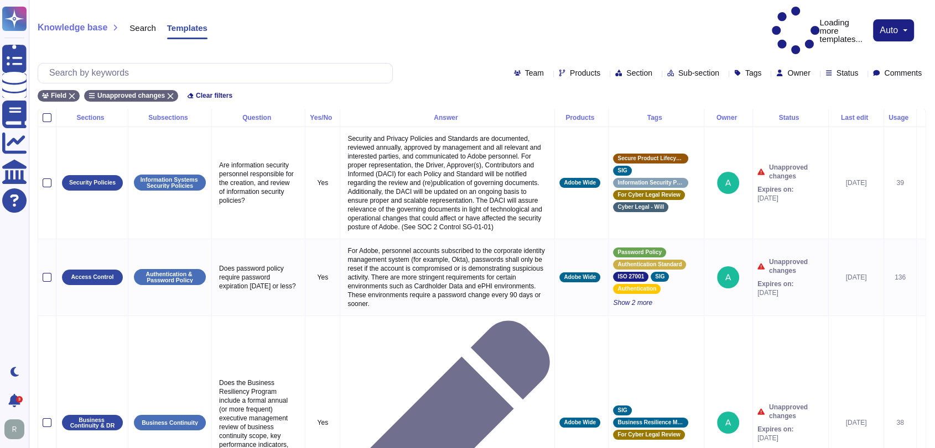
click at [787, 69] on span "Owner" at bounding box center [798, 73] width 23 height 8
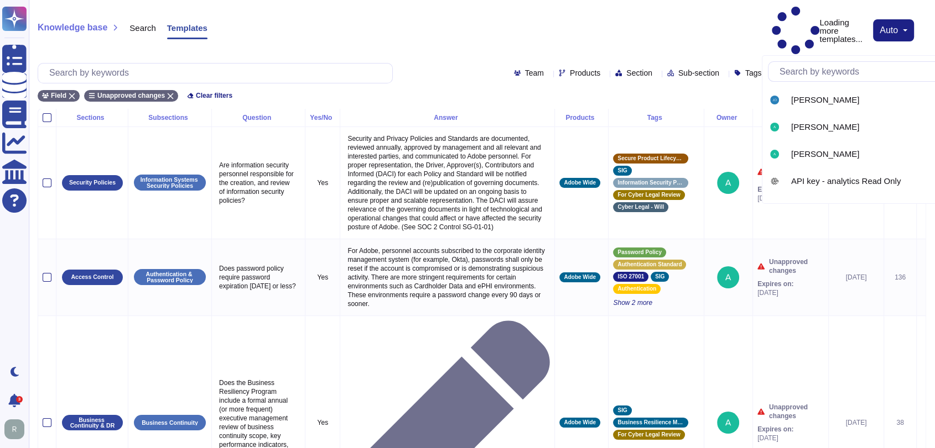
click at [797, 69] on div "Owner" at bounding box center [795, 73] width 38 height 8
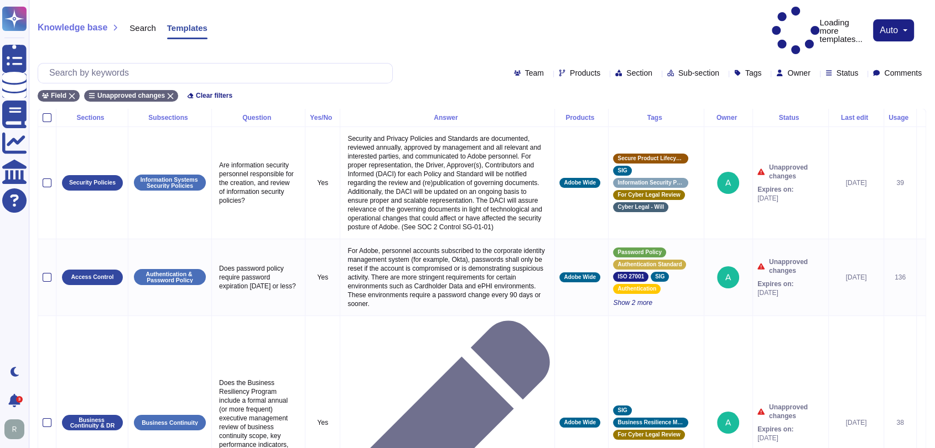
click at [798, 69] on div "Owner" at bounding box center [795, 73] width 38 height 8
type input "bryce"
click at [801, 97] on span "Bryce Kaline" at bounding box center [825, 100] width 68 height 10
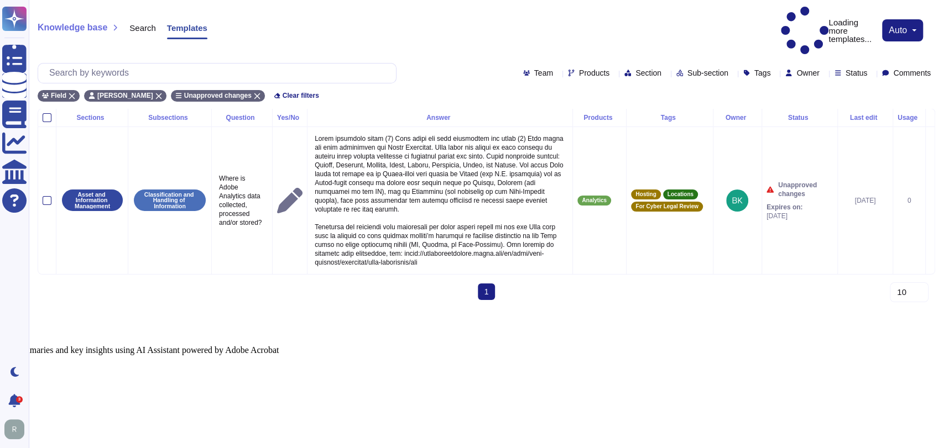
click at [572, 335] on html "Questionnaires Knowledge Base Documents Analytics CAIQ / SIG Help Center Dark m…" at bounding box center [472, 178] width 944 height 356
click at [824, 74] on icon at bounding box center [824, 74] width 0 height 0
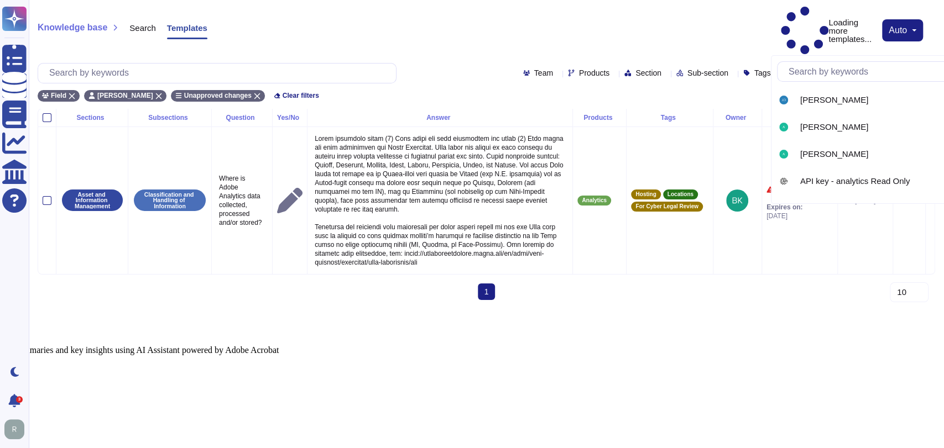
click at [824, 72] on input "text" at bounding box center [887, 71] width 209 height 19
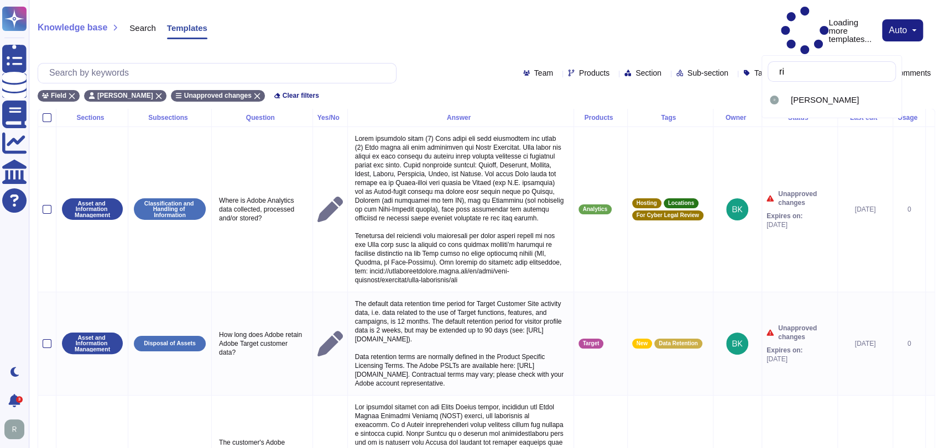
type input "rick brow"
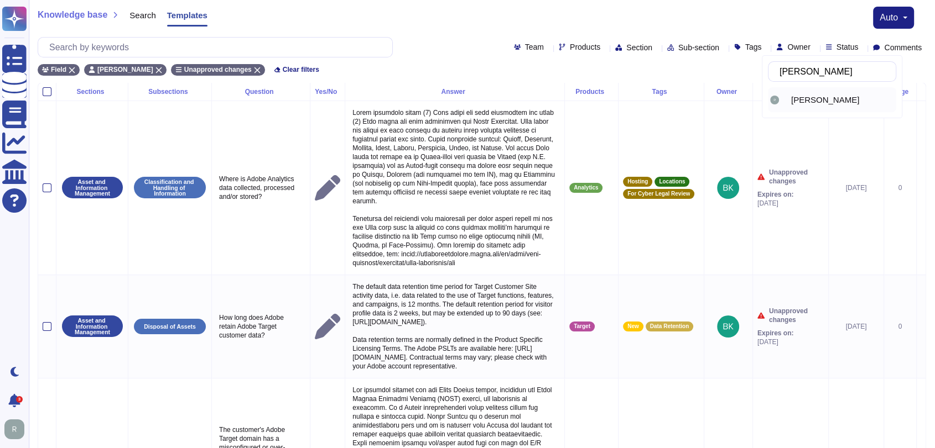
click at [818, 98] on span "Rick Brown" at bounding box center [825, 100] width 68 height 10
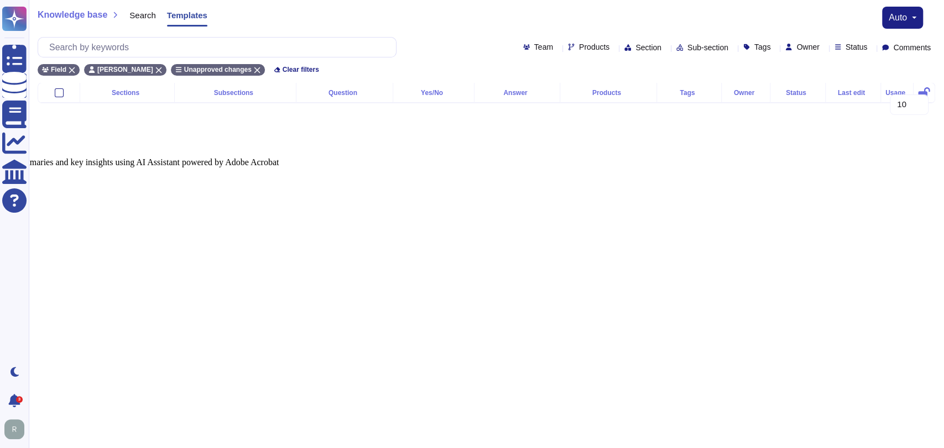
click at [449, 168] on html "Questionnaires Knowledge Base Documents Analytics CAIQ / SIG Help Center Dark m…" at bounding box center [472, 84] width 944 height 168
click at [447, 168] on html "Questionnaires Knowledge Base Documents Analytics CAIQ / SIG Help Center Dark m…" at bounding box center [472, 84] width 944 height 168
click at [446, 168] on html "Questionnaires Knowledge Base Documents Analytics CAIQ / SIG Help Center Dark m…" at bounding box center [472, 84] width 944 height 168
drag, startPoint x: 452, startPoint y: 252, endPoint x: 481, endPoint y: 245, distance: 29.5
click at [452, 168] on html "Questionnaires Knowledge Base Documents Analytics CAIQ / SIG Help Center Dark m…" at bounding box center [472, 84] width 944 height 168
